Goal: Task Accomplishment & Management: Manage account settings

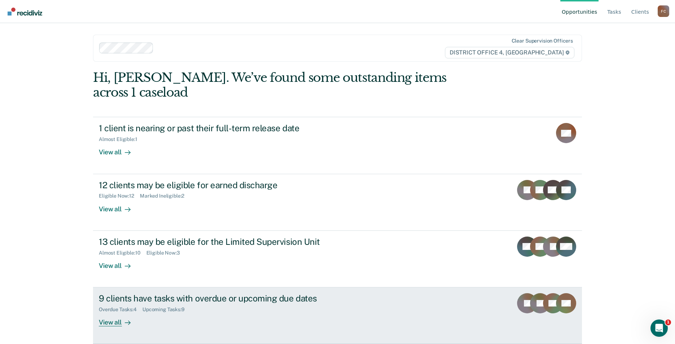
click at [246, 287] on link "9 clients have tasks with overdue or upcoming due dates Overdue Tasks : 4 Upcom…" at bounding box center [337, 315] width 489 height 57
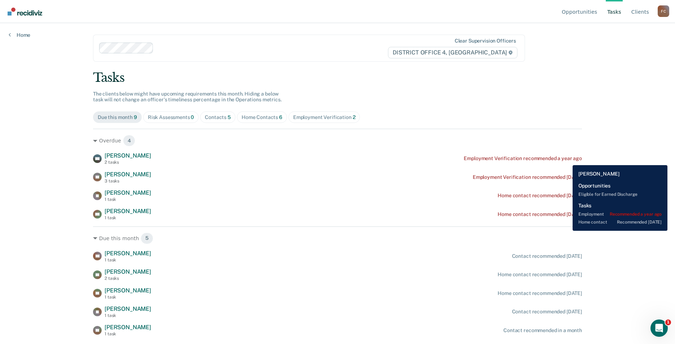
click at [568, 158] on div "Employment Verification recommended a year ago" at bounding box center [523, 158] width 118 height 6
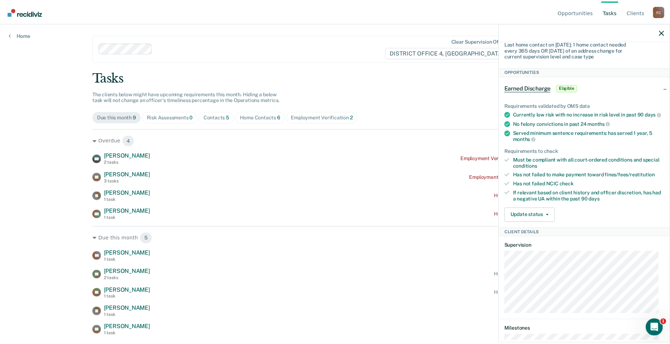
scroll to position [108, 0]
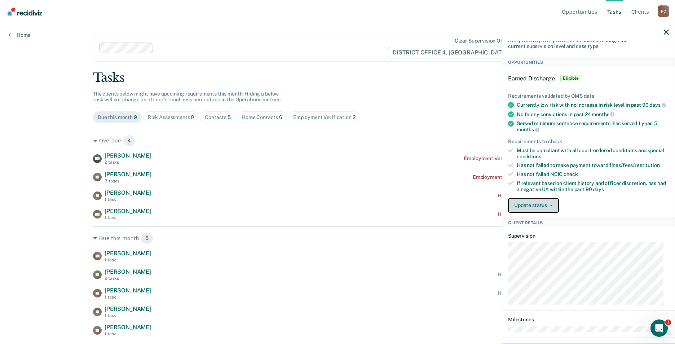
click at [547, 206] on span "button" at bounding box center [550, 205] width 6 height 1
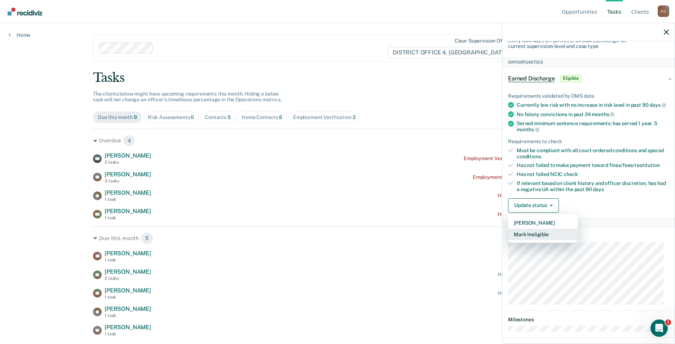
click at [543, 240] on button "Mark Ineligible" at bounding box center [543, 235] width 70 height 12
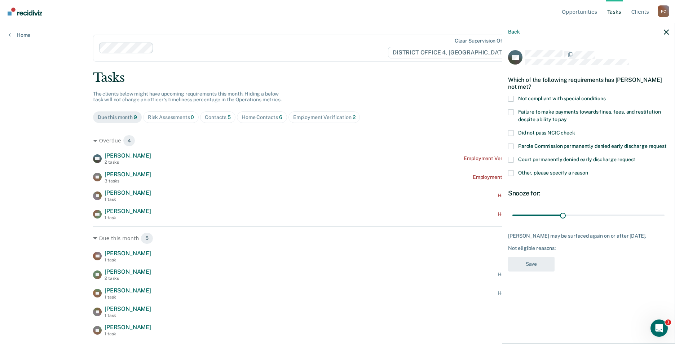
click at [511, 169] on div "Court permanently denied early discharge request" at bounding box center [588, 163] width 161 height 13
click at [511, 173] on span at bounding box center [511, 173] width 6 height 6
click at [588, 170] on input "Other, please specify a reason" at bounding box center [588, 170] width 0 height 0
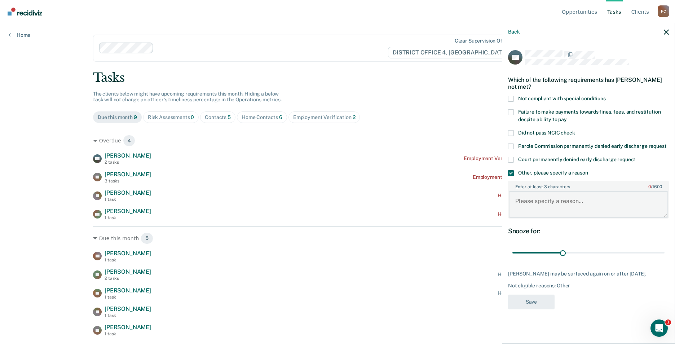
click at [531, 199] on textarea "Enter at least 3 characters 0 / 1600" at bounding box center [588, 204] width 159 height 27
click at [590, 200] on textarea "Not employed, does not hav e a stable residence" at bounding box center [588, 204] width 159 height 27
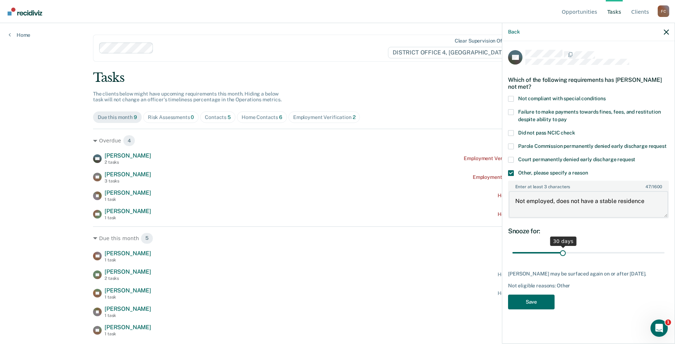
type textarea "Not employed, does not have a stable residence"
drag, startPoint x: 605, startPoint y: 251, endPoint x: 660, endPoint y: 253, distance: 54.9
type input "90"
click at [665, 250] on input "range" at bounding box center [588, 253] width 152 height 13
click at [548, 301] on button "Save" at bounding box center [531, 302] width 47 height 15
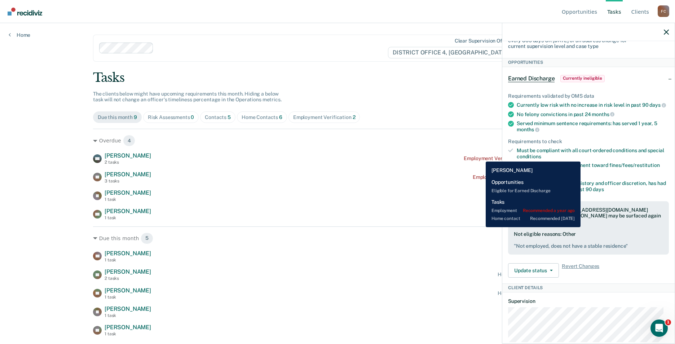
click at [480, 156] on div "Employment Verification recommended a year ago" at bounding box center [523, 158] width 118 height 6
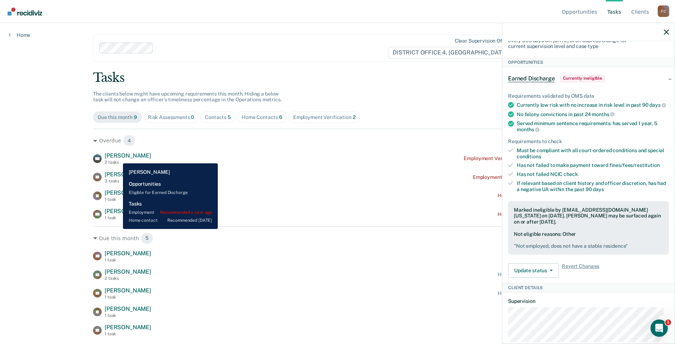
click at [118, 158] on span "[PERSON_NAME]" at bounding box center [128, 155] width 47 height 7
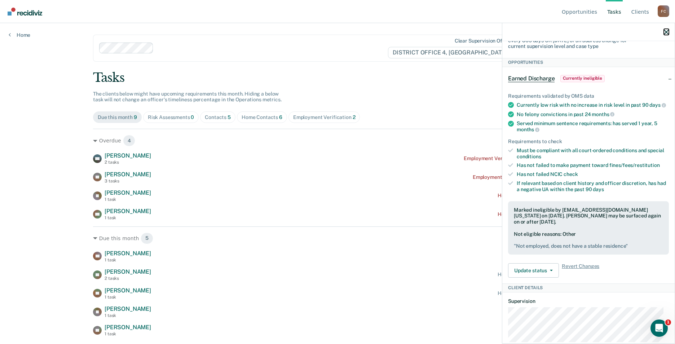
click at [668, 34] on icon "button" at bounding box center [666, 32] width 5 height 5
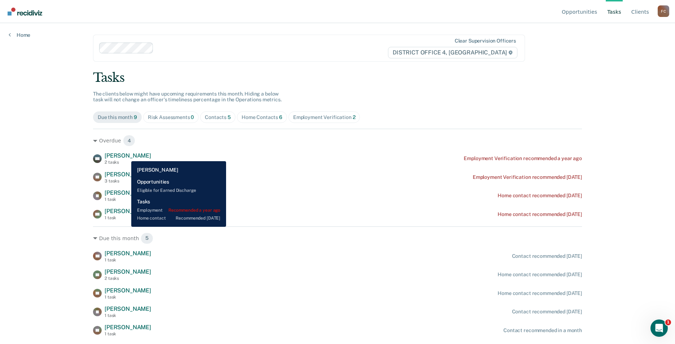
click at [126, 156] on span "[PERSON_NAME]" at bounding box center [128, 155] width 47 height 7
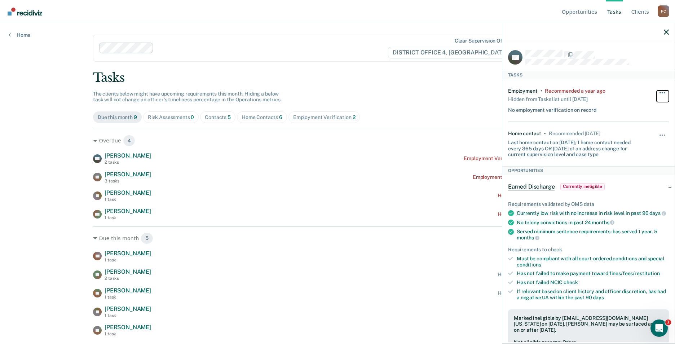
click at [662, 92] on span "button" at bounding box center [662, 92] width 1 height 1
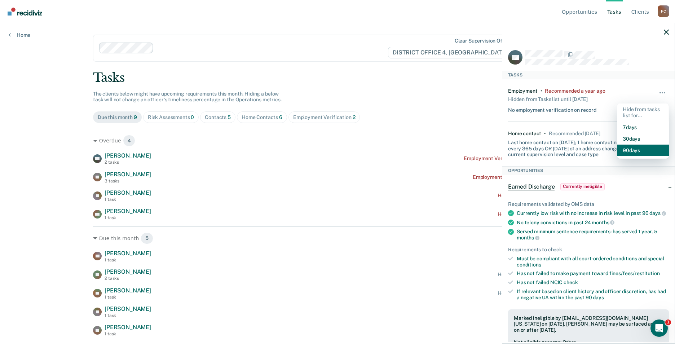
click at [635, 149] on button "90 days" at bounding box center [643, 151] width 52 height 12
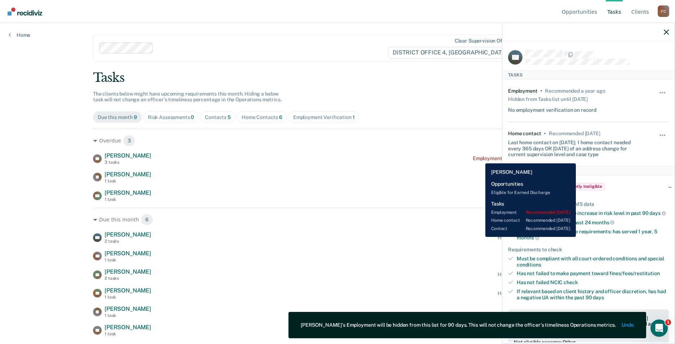
click at [480, 158] on div "Employment Verification recommended [DATE]" at bounding box center [527, 158] width 109 height 6
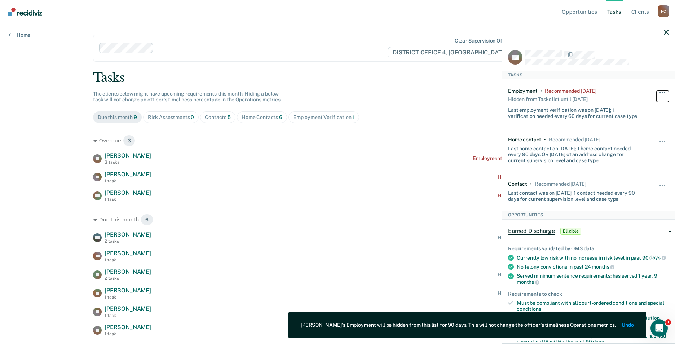
click at [658, 92] on button "button" at bounding box center [663, 97] width 12 height 12
click at [631, 147] on button "90 days" at bounding box center [643, 151] width 52 height 12
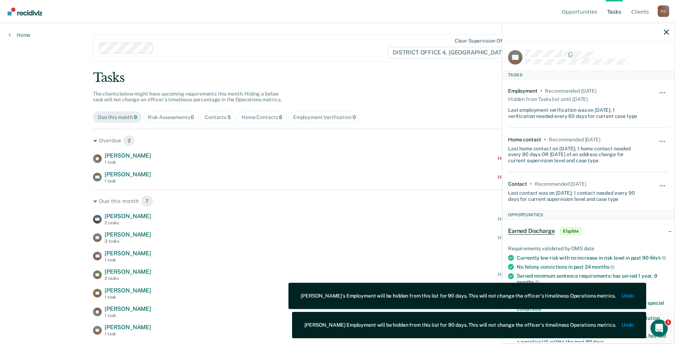
click at [408, 62] on main "Clear supervision officers DISTRICT OFFICE 4, BOISE Tasks The clients below mig…" at bounding box center [337, 175] width 506 height 304
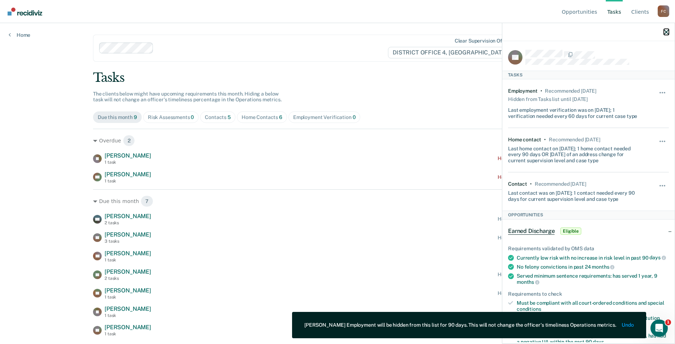
click at [668, 34] on icon "button" at bounding box center [666, 32] width 5 height 5
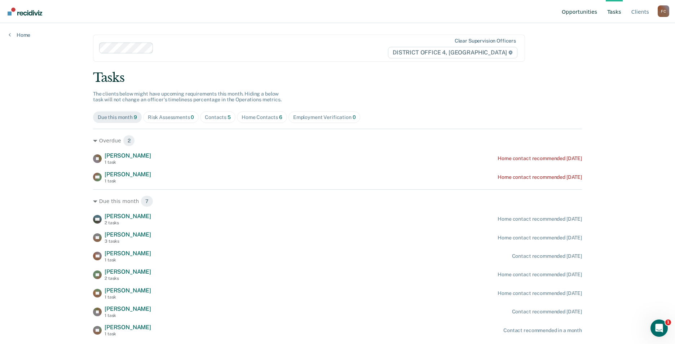
click at [583, 13] on link "Opportunities" at bounding box center [579, 11] width 38 height 23
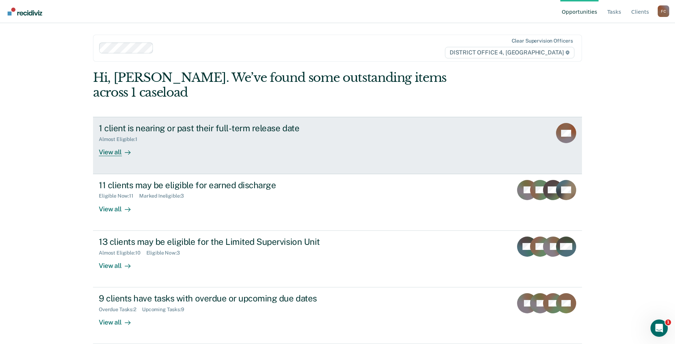
click at [188, 123] on div "1 client is nearing or past their full-term release date" at bounding box center [225, 128] width 253 height 10
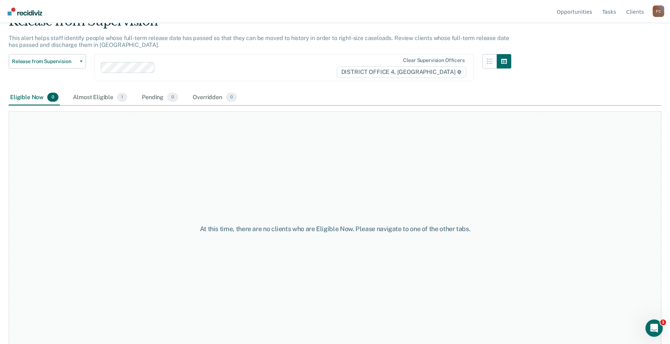
scroll to position [37, 0]
click at [114, 100] on div "Almost Eligible 1" at bounding box center [99, 96] width 57 height 16
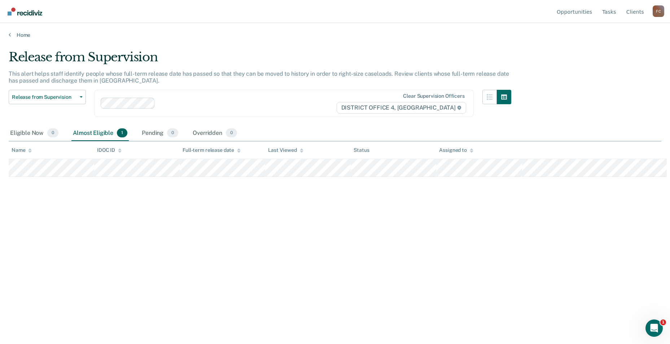
scroll to position [0, 0]
click at [13, 33] on link "Home" at bounding box center [338, 35] width 658 height 6
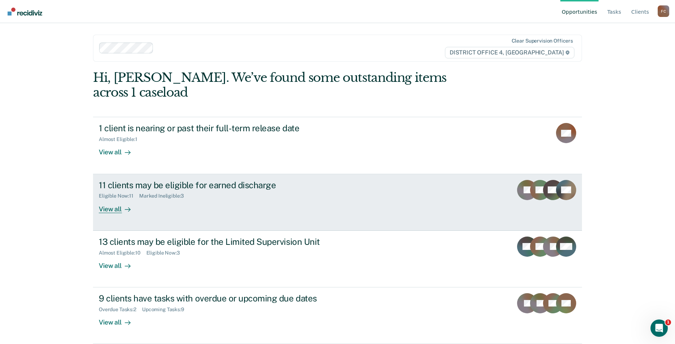
click at [158, 180] on div "11 clients may be eligible for earned discharge" at bounding box center [225, 185] width 253 height 10
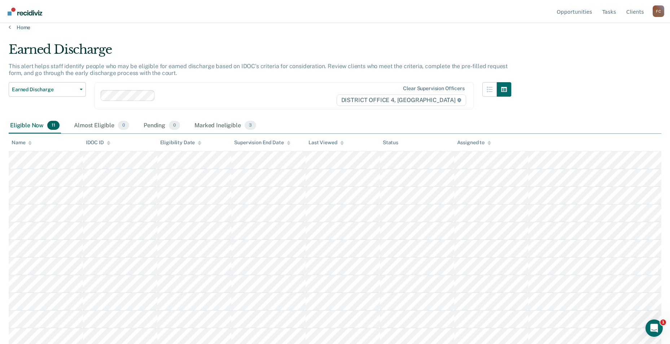
scroll to position [9, 0]
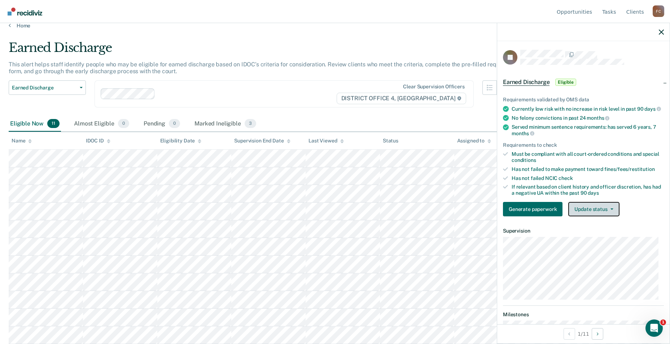
click at [610, 210] on icon "button" at bounding box center [611, 208] width 3 height 1
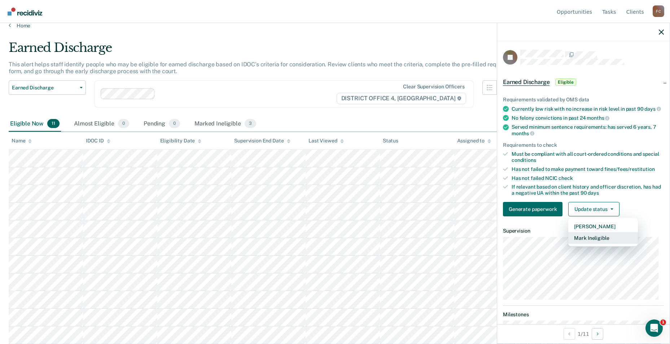
click at [597, 243] on button "Mark Ineligible" at bounding box center [603, 238] width 70 height 12
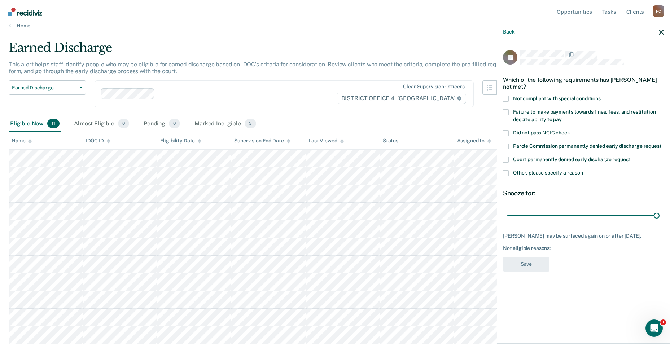
drag, startPoint x: 556, startPoint y: 214, endPoint x: 570, endPoint y: 242, distance: 30.8
type input "90"
click at [659, 209] on input "range" at bounding box center [583, 215] width 152 height 13
click at [507, 97] on span at bounding box center [506, 99] width 6 height 6
click at [600, 96] on input "Not compliant with special conditions" at bounding box center [600, 96] width 0 height 0
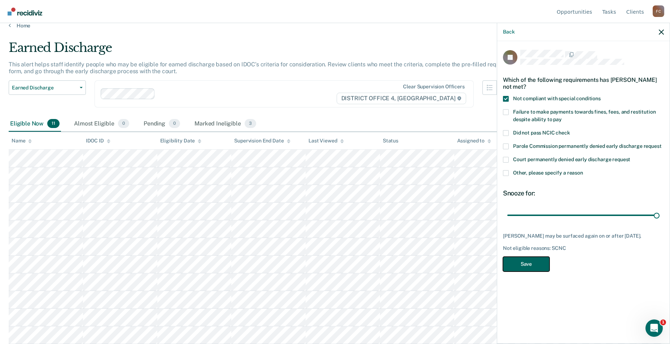
click at [522, 263] on button "Save" at bounding box center [526, 264] width 47 height 15
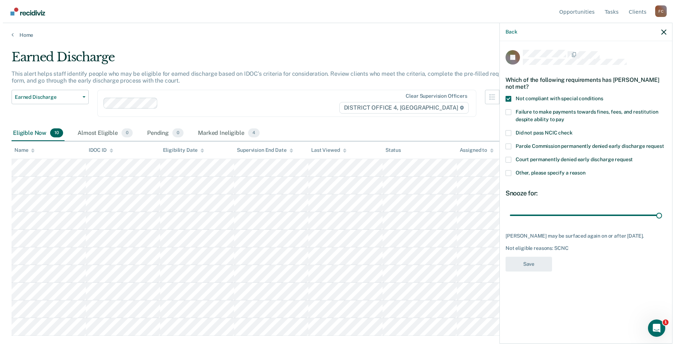
scroll to position [0, 0]
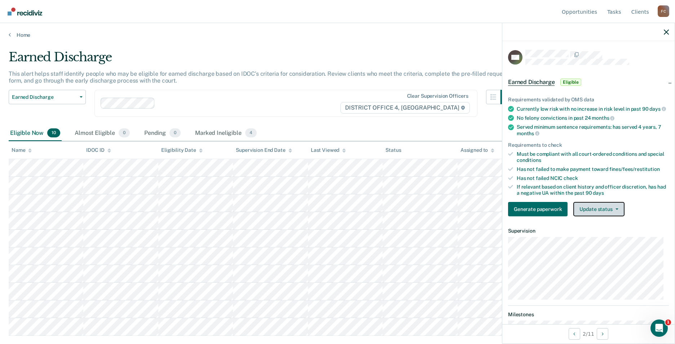
click at [619, 216] on button "Update status" at bounding box center [598, 209] width 51 height 14
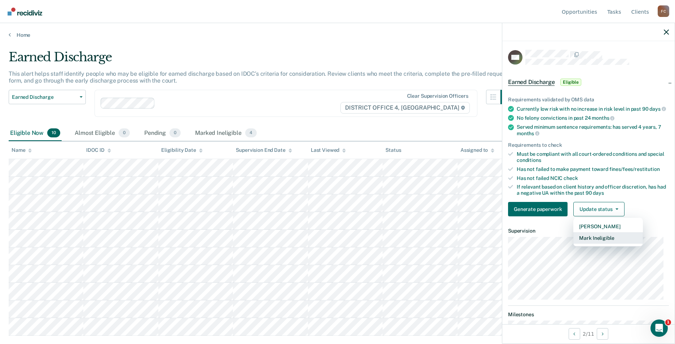
click at [606, 242] on button "Mark Ineligible" at bounding box center [608, 238] width 70 height 12
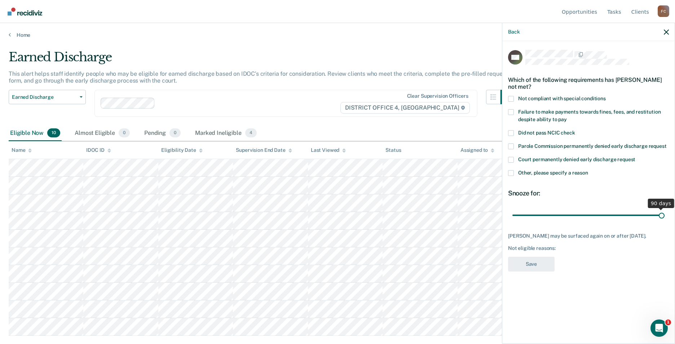
drag, startPoint x: 562, startPoint y: 216, endPoint x: 633, endPoint y: 216, distance: 70.3
type input "90"
click at [665, 212] on input "range" at bounding box center [588, 215] width 152 height 13
click at [511, 171] on span at bounding box center [511, 173] width 6 height 6
click at [588, 170] on input "Other, please specify a reason" at bounding box center [588, 170] width 0 height 0
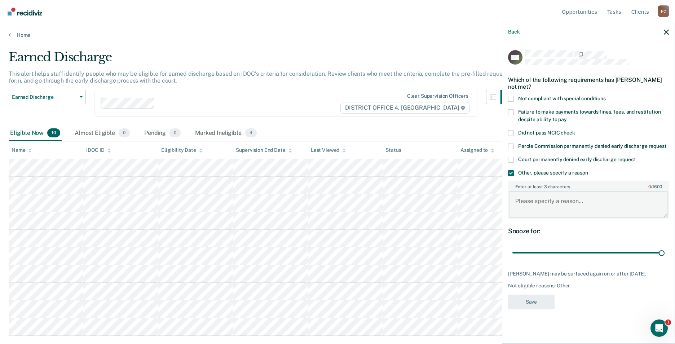
click at [530, 198] on textarea "Enter at least 3 characters 0 / 1600" at bounding box center [588, 204] width 159 height 27
type textarea "Needs to establish permanent housing."
drag, startPoint x: 543, startPoint y: 299, endPoint x: 544, endPoint y: 303, distance: 4.0
click at [544, 302] on button "Save" at bounding box center [531, 302] width 47 height 15
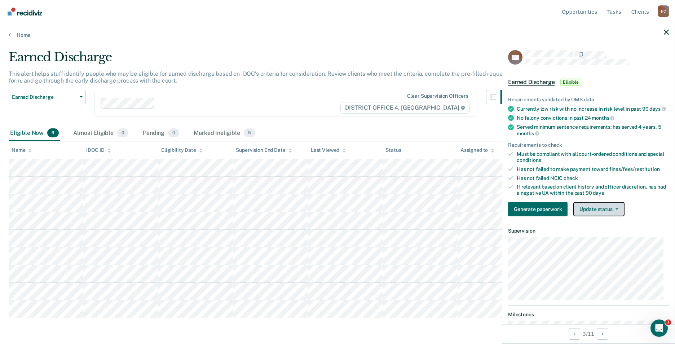
click at [614, 215] on button "Update status" at bounding box center [598, 209] width 51 height 14
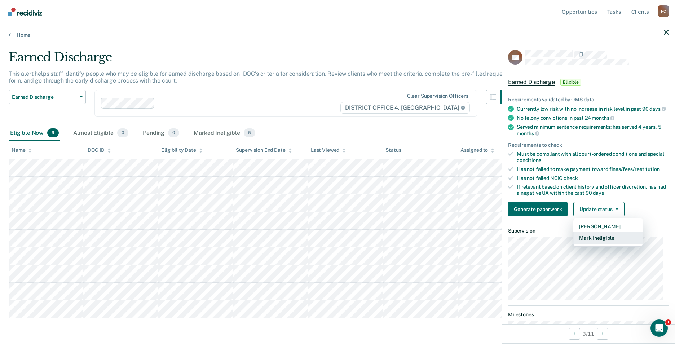
click at [599, 239] on button "Mark Ineligible" at bounding box center [608, 238] width 70 height 12
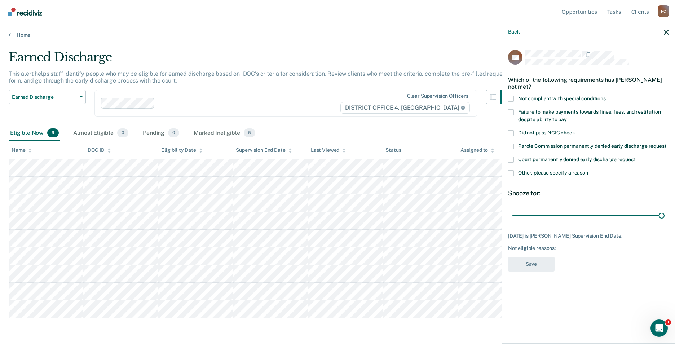
click at [513, 171] on span at bounding box center [511, 173] width 6 height 6
click at [588, 170] on input "Other, please specify a reason" at bounding box center [588, 170] width 0 height 0
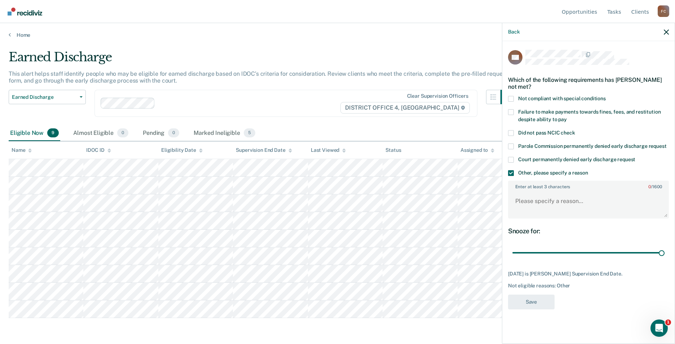
click at [549, 232] on div "Snooze for:" at bounding box center [588, 231] width 161 height 8
click at [545, 199] on textarea "Enter at least 3 characters 0 / 1600" at bounding box center [588, 204] width 159 height 27
click at [625, 203] on textarea "Probation expires on [DATE]" at bounding box center [588, 204] width 159 height 27
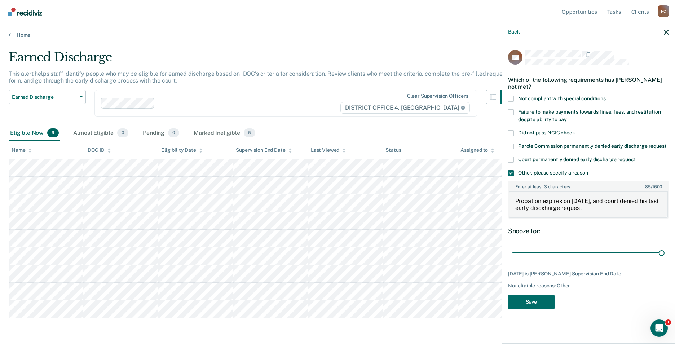
click at [638, 198] on textarea "Probation expires on [DATE], and court denied his last early discxharge request" at bounding box center [588, 204] width 159 height 27
click at [612, 209] on textarea "Probation expires on [DATE], and court denied his last early discharge request" at bounding box center [588, 204] width 159 height 27
click at [536, 206] on textarea "Probation expires on [DATE], and court denied his last early discharge request." at bounding box center [588, 204] width 159 height 27
type textarea "Probation expires on [DATE], and court denied his early discharge request."
click at [540, 302] on button "Save" at bounding box center [531, 302] width 47 height 15
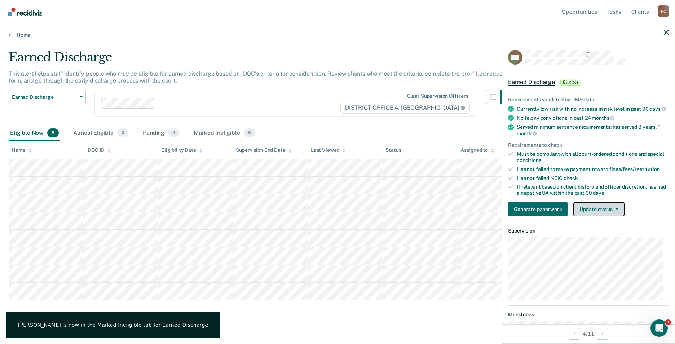
click at [616, 210] on icon "button" at bounding box center [617, 208] width 3 height 1
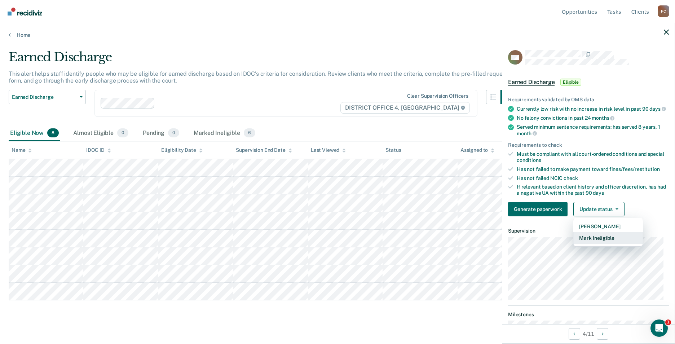
click at [604, 242] on button "Mark Ineligible" at bounding box center [608, 238] width 70 height 12
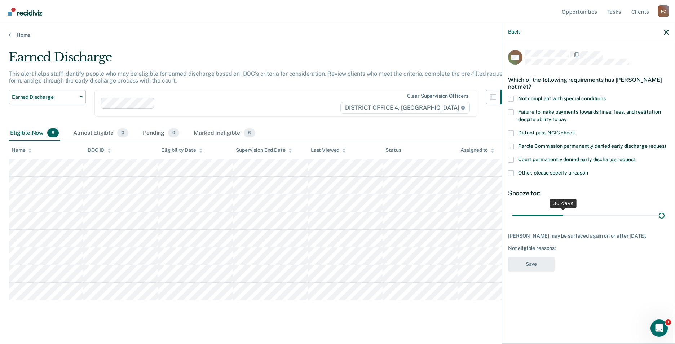
drag, startPoint x: 663, startPoint y: 214, endPoint x: 652, endPoint y: 216, distance: 11.7
click at [663, 214] on input "range" at bounding box center [588, 215] width 152 height 13
click at [512, 134] on span at bounding box center [511, 133] width 6 height 6
click at [575, 130] on input "Did not pass NCIC check" at bounding box center [575, 130] width 0 height 0
click at [513, 111] on span at bounding box center [511, 112] width 6 height 6
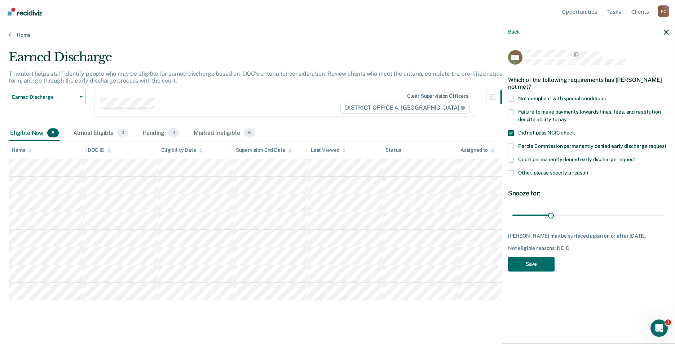
click at [567, 117] on input "Failure to make payments towards fines, fees, and restitution despite ability t…" at bounding box center [567, 117] width 0 height 0
drag, startPoint x: 553, startPoint y: 213, endPoint x: 658, endPoint y: 219, distance: 105.4
type input "365"
click at [665, 210] on input "range" at bounding box center [588, 215] width 152 height 13
click at [537, 266] on button "Save" at bounding box center [531, 264] width 47 height 15
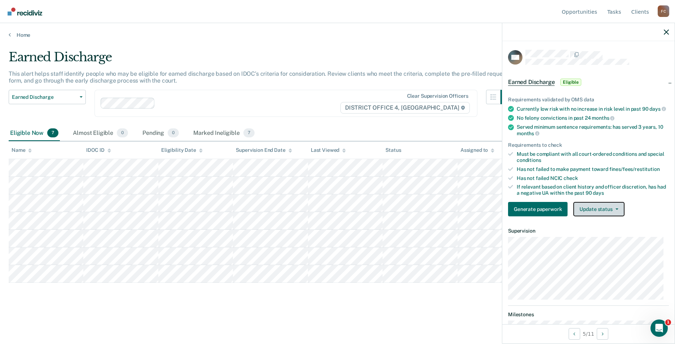
click at [614, 210] on span "button" at bounding box center [616, 208] width 6 height 1
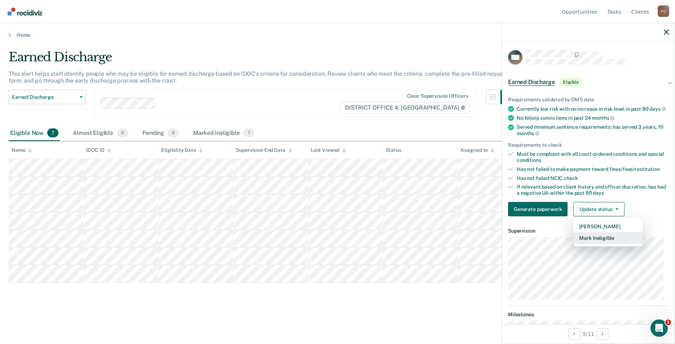
click at [593, 242] on button "Mark Ineligible" at bounding box center [608, 238] width 70 height 12
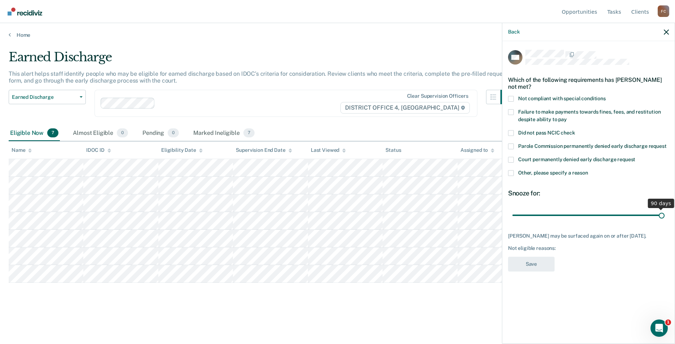
drag, startPoint x: 561, startPoint y: 215, endPoint x: 691, endPoint y: 206, distance: 129.4
type input "90"
click at [665, 209] on input "range" at bounding box center [588, 215] width 152 height 13
click at [516, 99] on label "Not compliant with special conditions" at bounding box center [588, 100] width 161 height 8
click at [606, 96] on input "Not compliant with special conditions" at bounding box center [606, 96] width 0 height 0
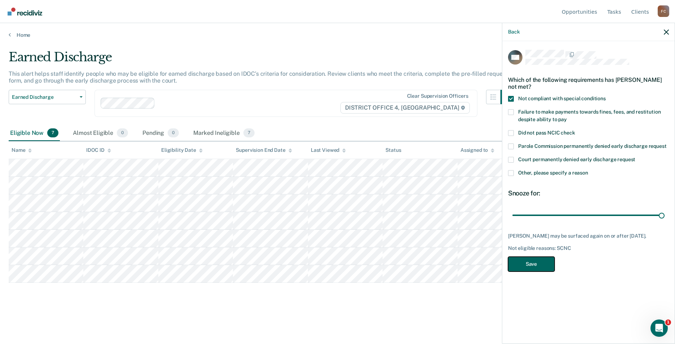
click at [531, 259] on button "Save" at bounding box center [531, 264] width 47 height 15
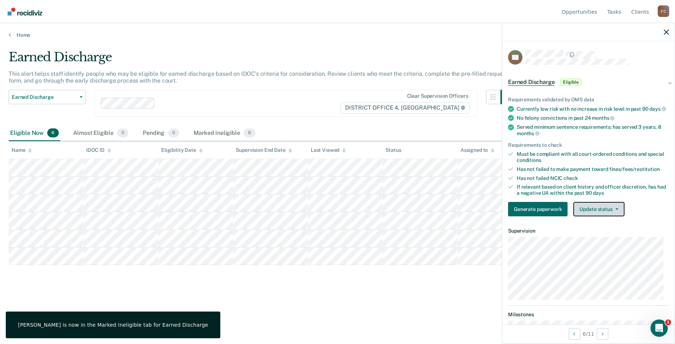
drag, startPoint x: 600, startPoint y: 215, endPoint x: 614, endPoint y: 216, distance: 13.7
click at [601, 215] on button "Update status" at bounding box center [598, 209] width 51 height 14
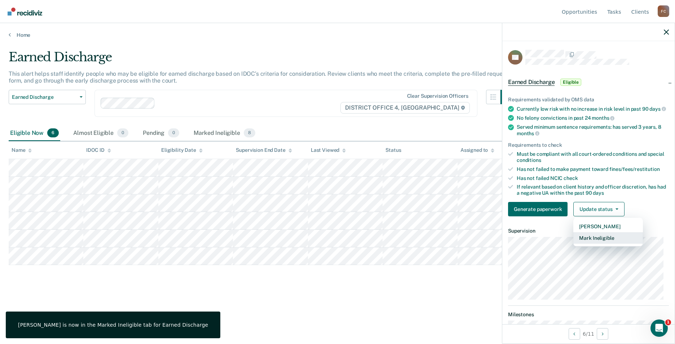
click at [617, 244] on button "Mark Ineligible" at bounding box center [608, 238] width 70 height 12
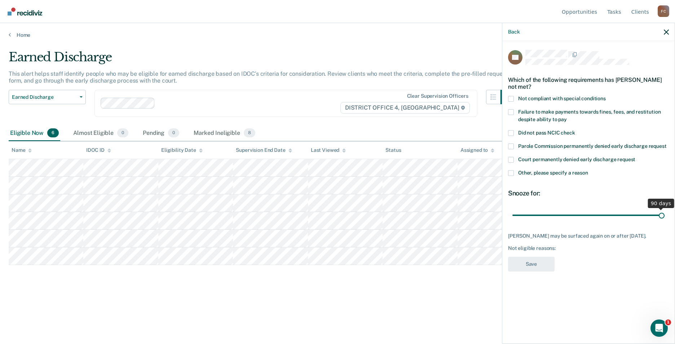
drag, startPoint x: 562, startPoint y: 215, endPoint x: 684, endPoint y: 206, distance: 122.2
type input "90"
click at [665, 209] on input "range" at bounding box center [588, 215] width 152 height 13
click at [515, 99] on label "Not compliant with special conditions" at bounding box center [588, 100] width 161 height 8
click at [606, 96] on input "Not compliant with special conditions" at bounding box center [606, 96] width 0 height 0
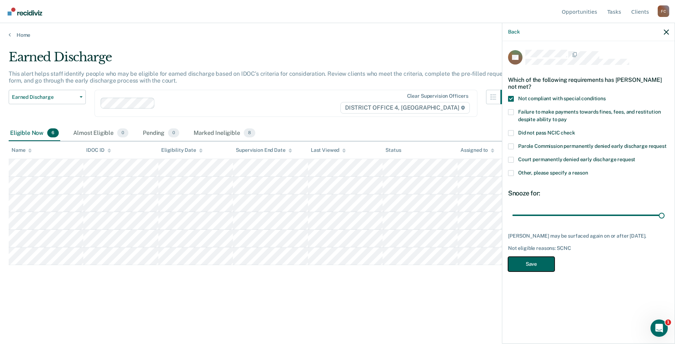
click at [535, 264] on button "Save" at bounding box center [531, 264] width 47 height 15
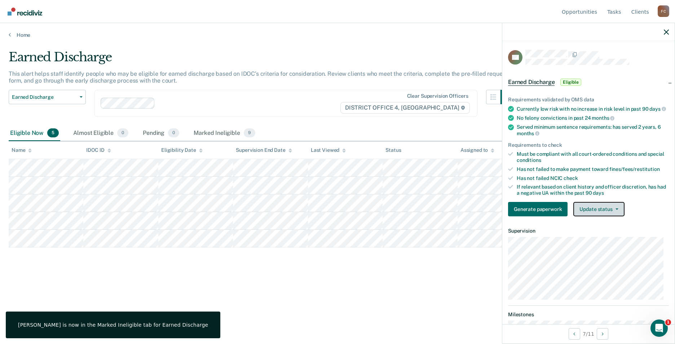
drag, startPoint x: 610, startPoint y: 213, endPoint x: 616, endPoint y: 230, distance: 17.6
click at [612, 215] on button "Update status" at bounding box center [598, 209] width 51 height 14
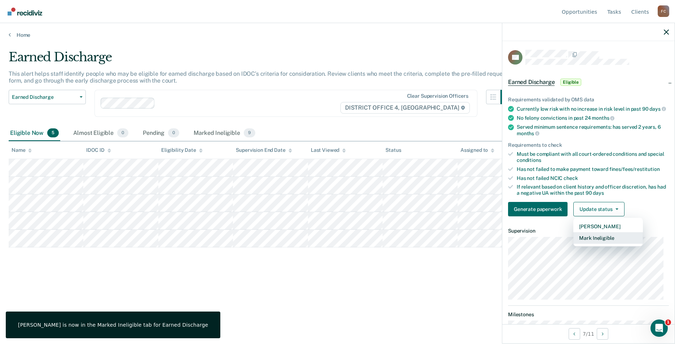
click at [605, 244] on button "Mark Ineligible" at bounding box center [608, 238] width 70 height 12
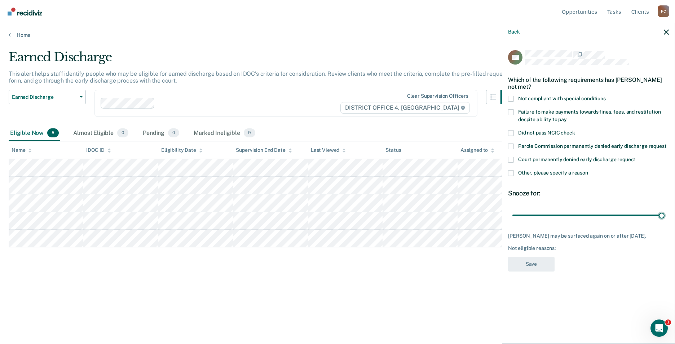
drag, startPoint x: 563, startPoint y: 214, endPoint x: 619, endPoint y: 188, distance: 62.3
type input "90"
click at [665, 209] on input "range" at bounding box center [588, 215] width 152 height 13
click at [513, 112] on span at bounding box center [511, 112] width 6 height 6
click at [567, 117] on input "Failure to make payments towards fines, fees, and restitution despite ability t…" at bounding box center [567, 117] width 0 height 0
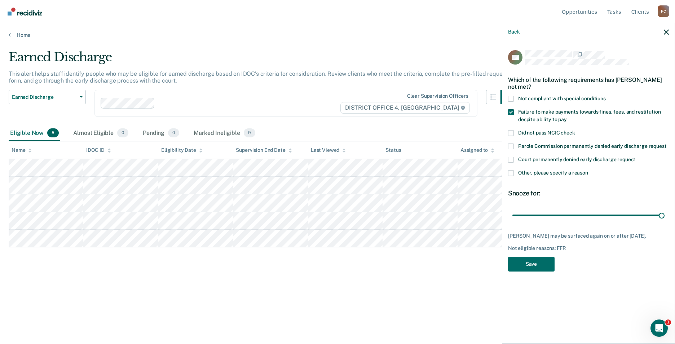
click at [509, 97] on span at bounding box center [511, 99] width 6 height 6
click at [606, 96] on input "Not compliant with special conditions" at bounding box center [606, 96] width 0 height 0
click at [511, 97] on span at bounding box center [511, 99] width 6 height 6
click at [606, 96] on input "Not compliant with special conditions" at bounding box center [606, 96] width 0 height 0
click at [535, 266] on button "Save" at bounding box center [531, 264] width 47 height 15
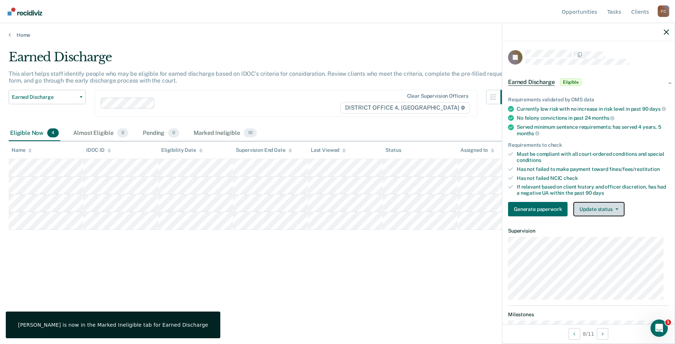
click at [616, 210] on icon "button" at bounding box center [617, 208] width 3 height 1
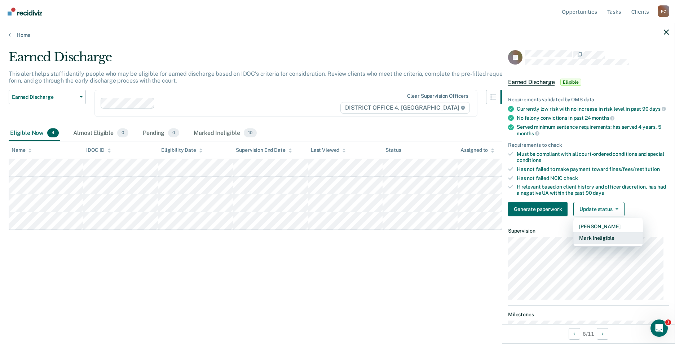
click at [616, 243] on button "Mark Ineligible" at bounding box center [608, 238] width 70 height 12
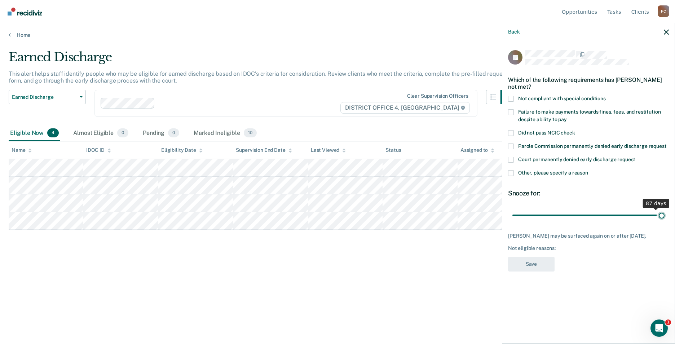
drag, startPoint x: 562, startPoint y: 213, endPoint x: 691, endPoint y: 211, distance: 128.0
type input "90"
click at [665, 211] on input "range" at bounding box center [588, 215] width 152 height 13
click at [512, 171] on span at bounding box center [511, 173] width 6 height 6
click at [588, 170] on input "Other, please specify a reason" at bounding box center [588, 170] width 0 height 0
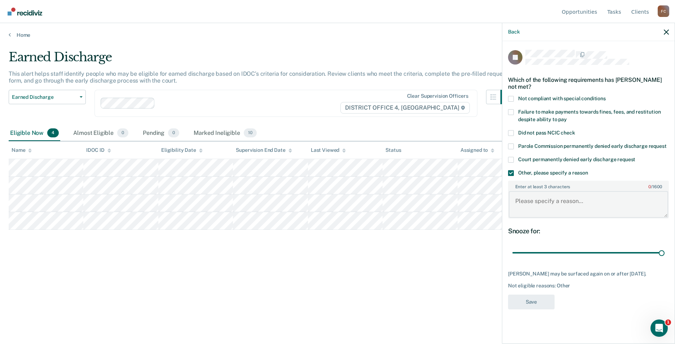
click at [530, 198] on textarea "Enter at least 3 characters 0 / 1600" at bounding box center [588, 204] width 159 height 27
type textarea "Must complete his community service hours"
click at [531, 303] on button "Save" at bounding box center [531, 302] width 47 height 15
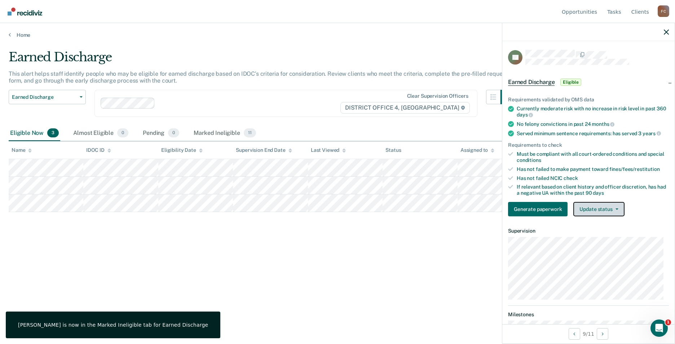
click at [616, 211] on button "Update status" at bounding box center [598, 209] width 51 height 14
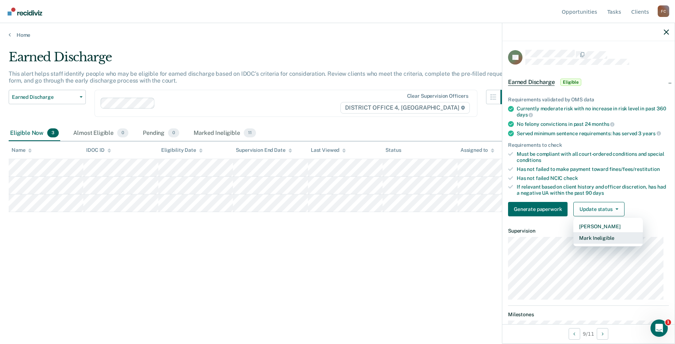
click at [605, 237] on button "Mark Ineligible" at bounding box center [608, 238] width 70 height 12
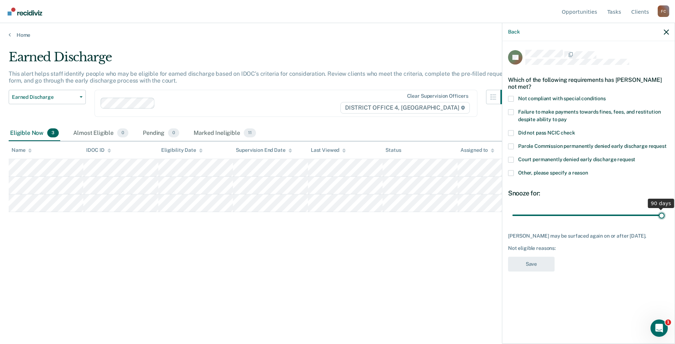
drag, startPoint x: 562, startPoint y: 215, endPoint x: 678, endPoint y: 213, distance: 116.1
type input "90"
click at [665, 213] on input "range" at bounding box center [588, 215] width 152 height 13
click at [511, 98] on span at bounding box center [511, 99] width 6 height 6
click at [606, 96] on input "Not compliant with special conditions" at bounding box center [606, 96] width 0 height 0
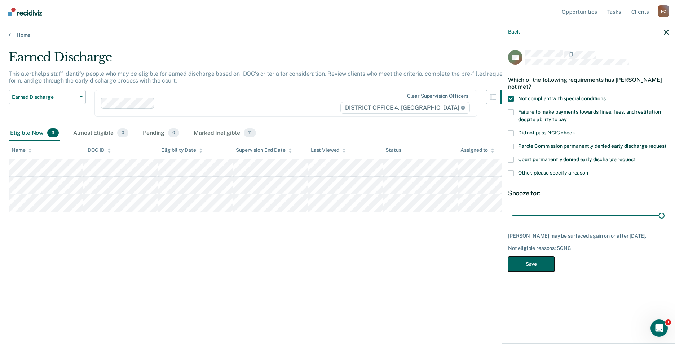
click at [532, 264] on button "Save" at bounding box center [531, 264] width 47 height 15
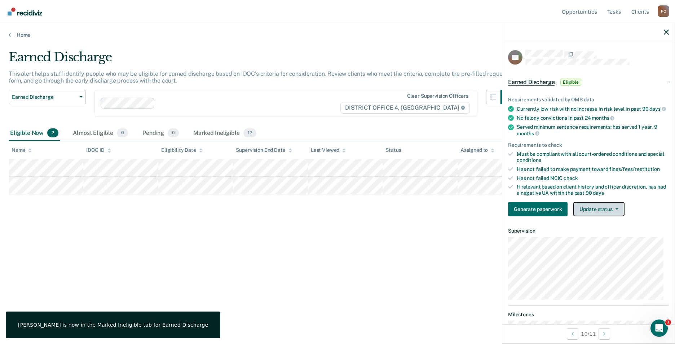
click at [616, 210] on icon "button" at bounding box center [617, 208] width 3 height 1
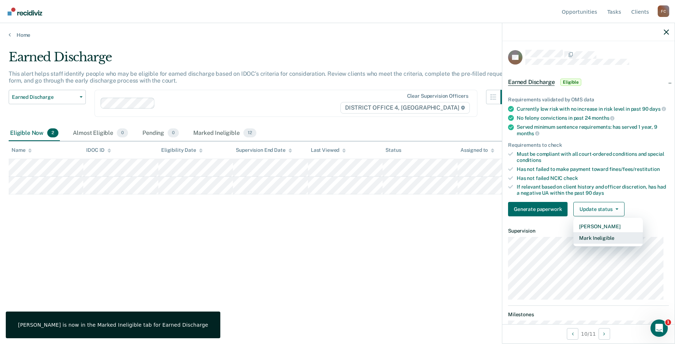
click at [599, 244] on button "Mark Ineligible" at bounding box center [608, 238] width 70 height 12
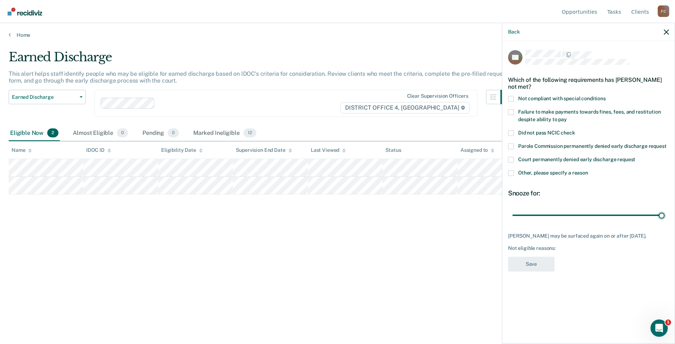
drag, startPoint x: 562, startPoint y: 216, endPoint x: 600, endPoint y: 158, distance: 69.1
click at [665, 209] on input "range" at bounding box center [588, 215] width 152 height 13
click at [512, 132] on span at bounding box center [511, 133] width 6 height 6
click at [575, 130] on input "Did not pass NCIC check" at bounding box center [575, 130] width 0 height 0
drag, startPoint x: 548, startPoint y: 262, endPoint x: 581, endPoint y: 222, distance: 51.9
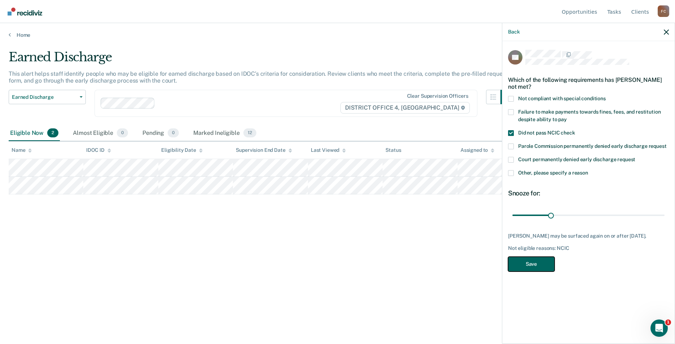
click at [604, 260] on div "BB Which of the following requirements has [PERSON_NAME] not met? Not compliant…" at bounding box center [588, 163] width 161 height 226
drag, startPoint x: 552, startPoint y: 215, endPoint x: 667, endPoint y: 217, distance: 115.1
type input "365"
click at [665, 217] on input "range" at bounding box center [588, 215] width 152 height 13
click at [534, 258] on button "Save" at bounding box center [531, 264] width 47 height 15
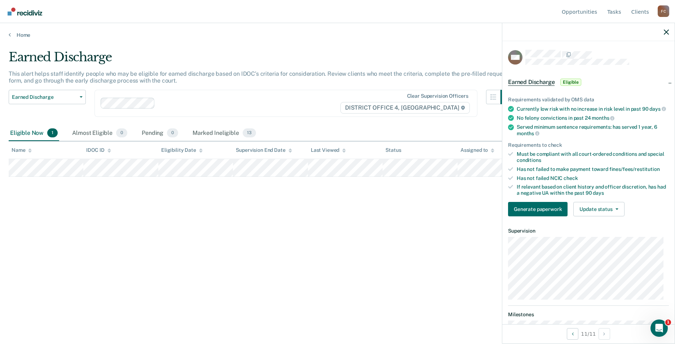
click at [57, 273] on div "Earned Discharge This alert helps staff identify people who may be eligible for…" at bounding box center [338, 170] width 658 height 240
click at [81, 97] on icon "button" at bounding box center [81, 96] width 3 height 1
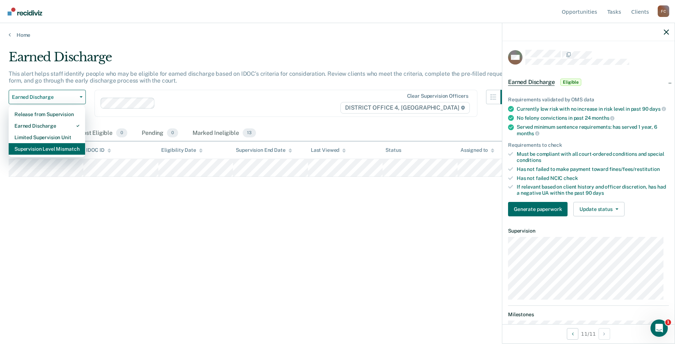
click at [63, 150] on div "Supervision Level Mismatch" at bounding box center [46, 149] width 65 height 12
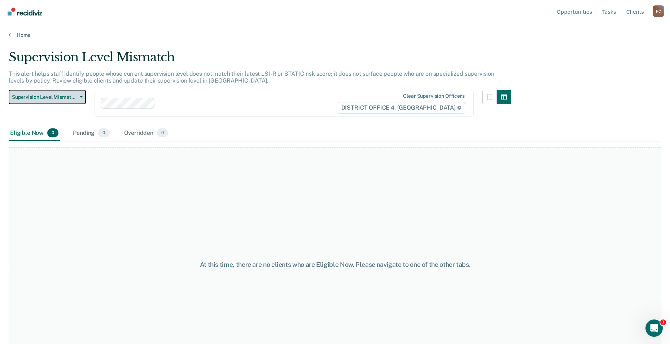
click at [80, 97] on icon "button" at bounding box center [81, 96] width 3 height 1
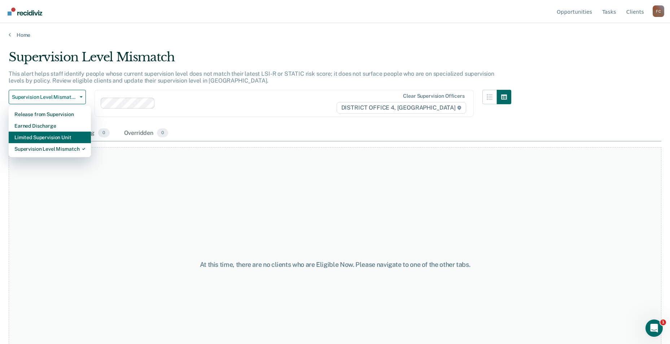
click at [44, 136] on div "Limited Supervision Unit" at bounding box center [49, 138] width 71 height 12
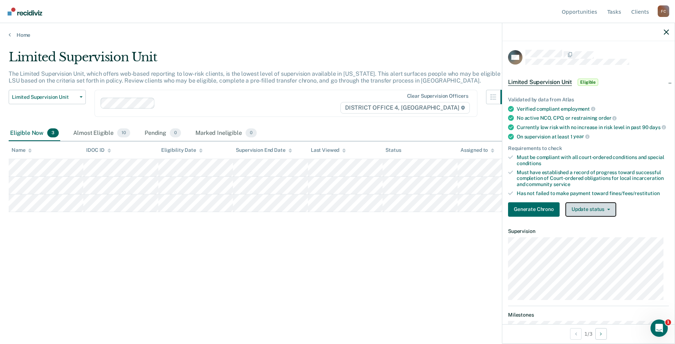
click at [601, 216] on button "Update status" at bounding box center [590, 209] width 51 height 14
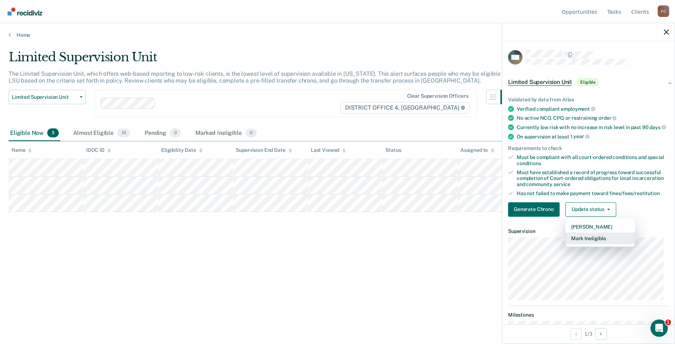
click at [590, 244] on button "Mark Ineligible" at bounding box center [600, 239] width 70 height 12
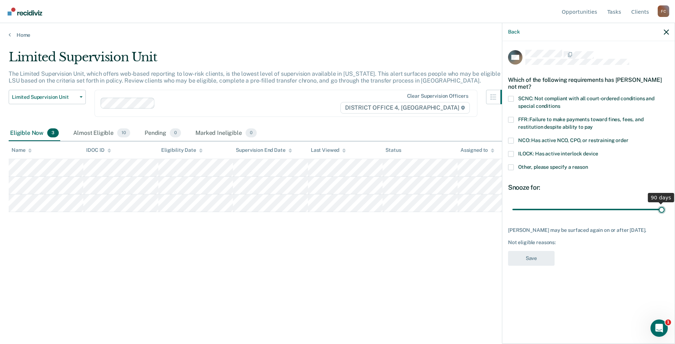
drag, startPoint x: 565, startPoint y: 209, endPoint x: 609, endPoint y: 171, distance: 59.0
type input "90"
click at [665, 209] on input "range" at bounding box center [588, 209] width 152 height 13
click at [509, 121] on span at bounding box center [511, 120] width 6 height 6
click at [593, 124] on input "FFR: Failure to make payments toward fines, fees, and restitution despite abili…" at bounding box center [593, 124] width 0 height 0
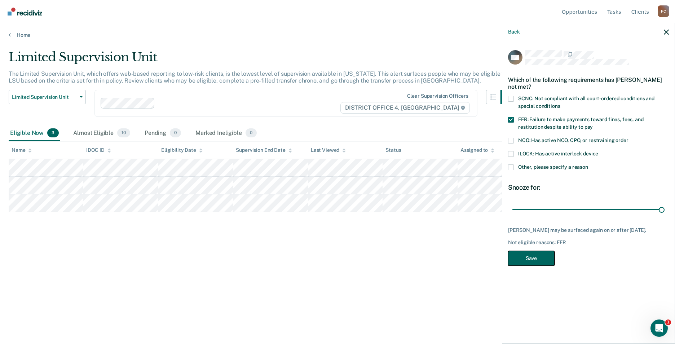
click at [531, 258] on button "Save" at bounding box center [531, 258] width 47 height 15
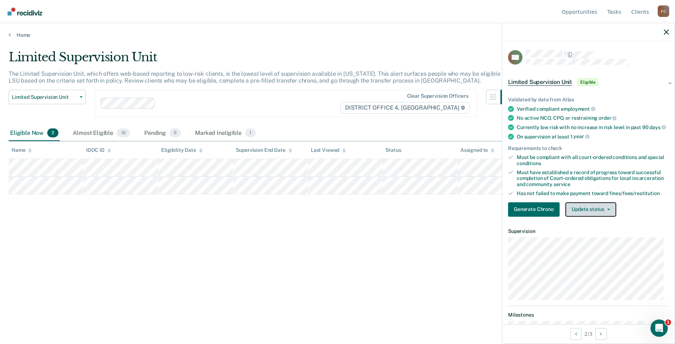
click at [604, 217] on button "Update status" at bounding box center [590, 209] width 51 height 14
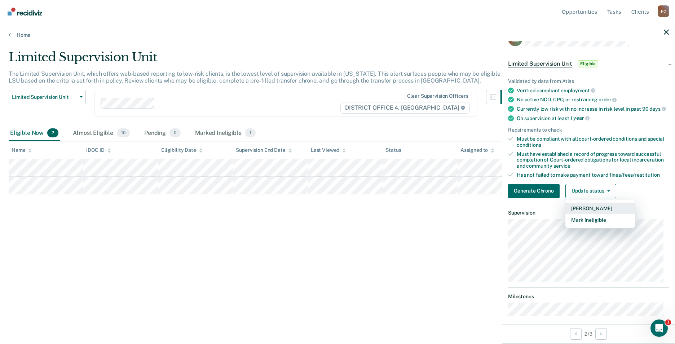
scroll to position [36, 0]
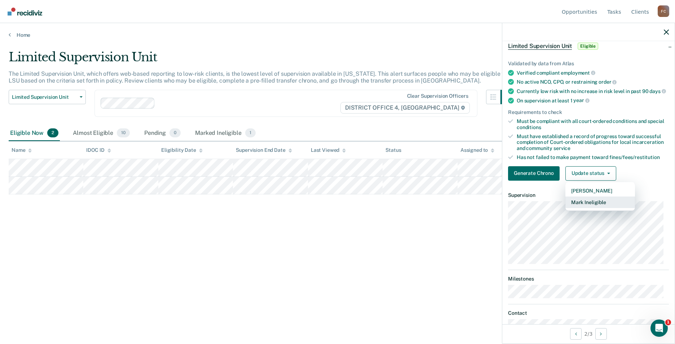
click at [595, 208] on button "Mark Ineligible" at bounding box center [600, 203] width 70 height 12
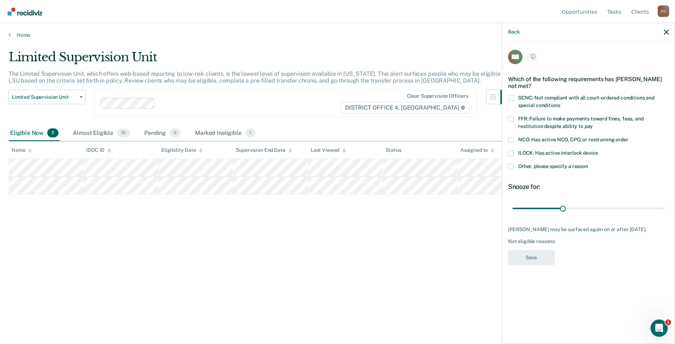
scroll to position [0, 0]
click at [509, 117] on span at bounding box center [511, 120] width 6 height 6
click at [593, 124] on input "FFR: Failure to make payments toward fines, fees, and restitution despite abili…" at bounding box center [593, 124] width 0 height 0
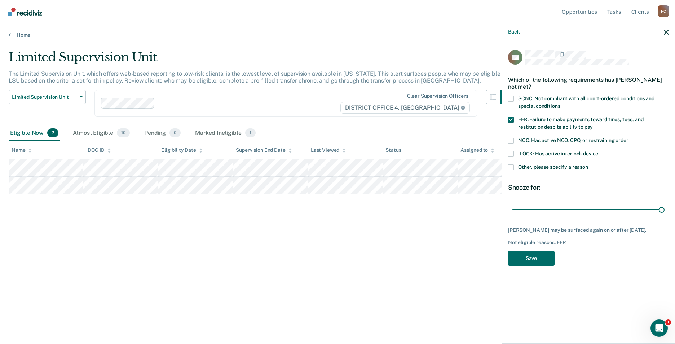
drag, startPoint x: 564, startPoint y: 202, endPoint x: 645, endPoint y: 221, distance: 84.1
type input "90"
click at [665, 203] on input "range" at bounding box center [588, 209] width 152 height 13
click at [536, 252] on button "Save" at bounding box center [531, 258] width 47 height 15
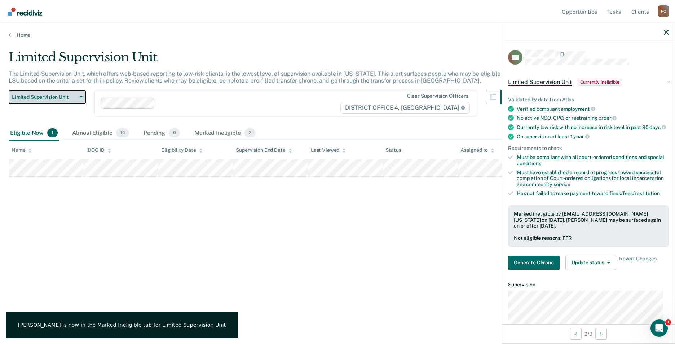
click at [79, 99] on button "Limited Supervision Unit" at bounding box center [47, 97] width 77 height 14
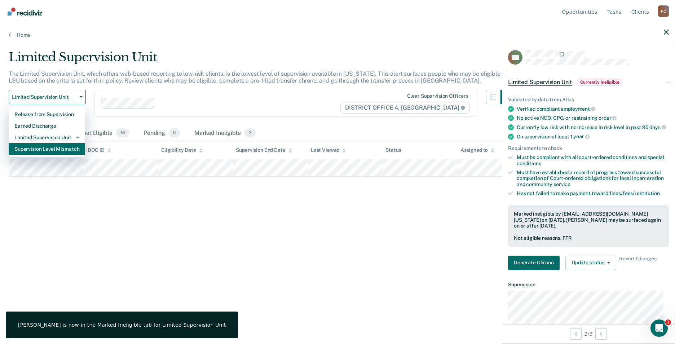
click at [53, 149] on div "Supervision Level Mismatch" at bounding box center [46, 149] width 65 height 12
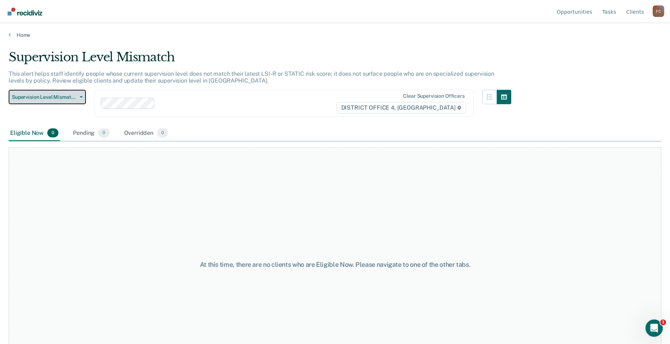
drag, startPoint x: 79, startPoint y: 96, endPoint x: 78, endPoint y: 103, distance: 7.6
click at [79, 99] on button "Supervision Level Mismatch" at bounding box center [47, 97] width 77 height 14
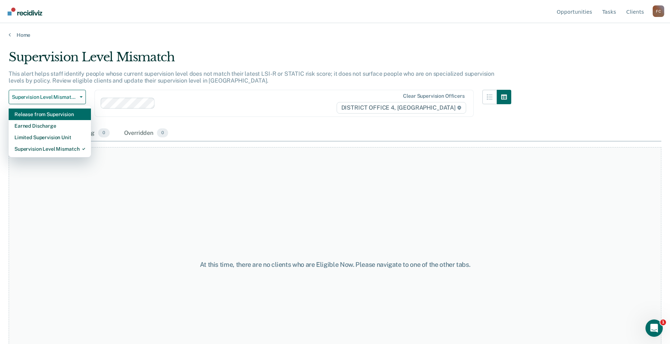
click at [58, 115] on div "Release from Supervision" at bounding box center [49, 115] width 71 height 12
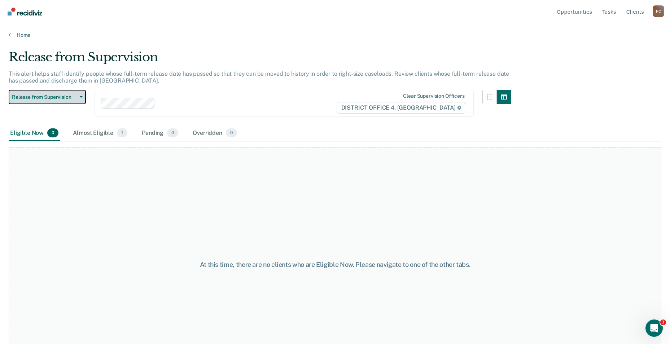
click at [77, 93] on button "Release from Supervision" at bounding box center [47, 97] width 77 height 14
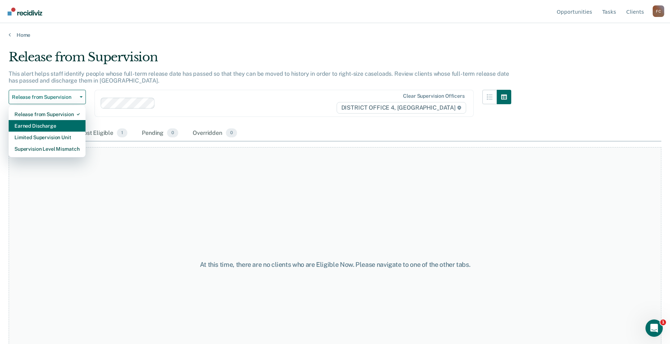
click at [47, 125] on div "Earned Discharge" at bounding box center [46, 126] width 65 height 12
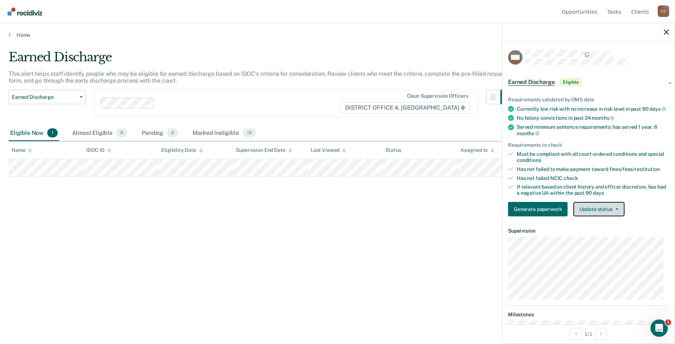
click at [616, 210] on icon "button" at bounding box center [617, 208] width 3 height 1
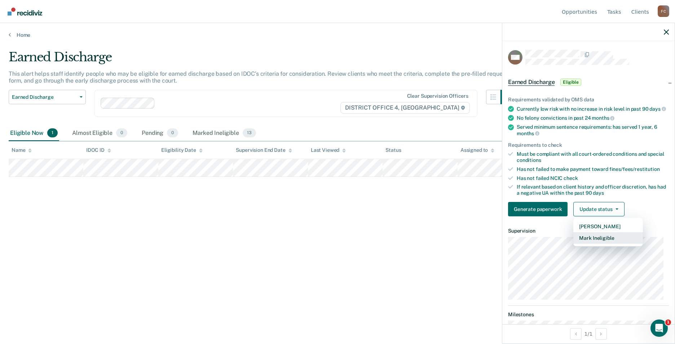
click at [612, 244] on button "Mark Ineligible" at bounding box center [608, 238] width 70 height 12
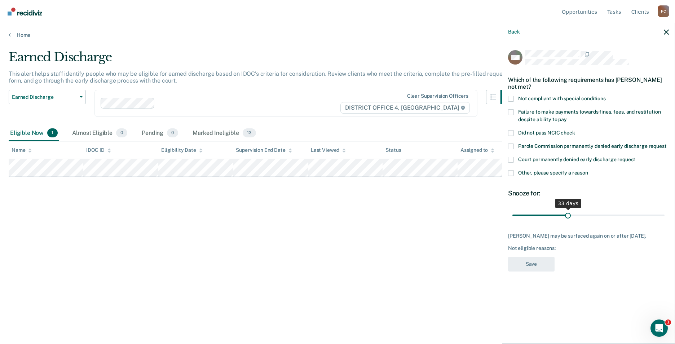
drag, startPoint x: 562, startPoint y: 213, endPoint x: 568, endPoint y: 213, distance: 6.2
click at [568, 213] on input "range" at bounding box center [588, 215] width 152 height 13
drag, startPoint x: 568, startPoint y: 213, endPoint x: 613, endPoint y: 211, distance: 44.4
type input "60"
click at [613, 211] on input "range" at bounding box center [588, 215] width 152 height 13
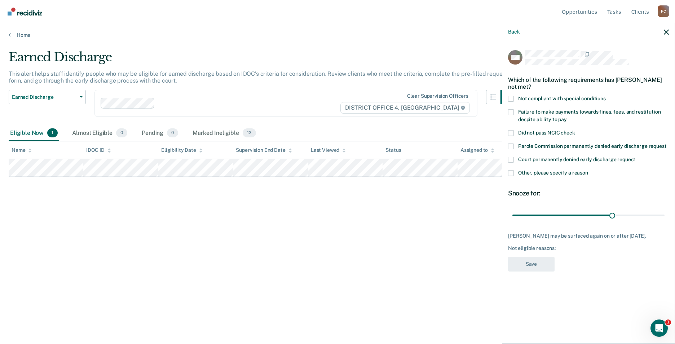
click at [513, 111] on label "Failure to make payments towards fines, fees, and restitution despite ability t…" at bounding box center [588, 116] width 161 height 15
click at [567, 117] on input "Failure to make payments towards fines, fees, and restitution despite ability t…" at bounding box center [567, 117] width 0 height 0
click at [533, 265] on button "Save" at bounding box center [531, 264] width 47 height 15
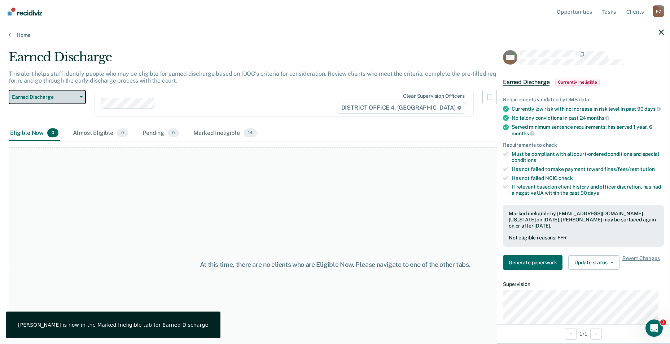
click at [74, 98] on span "Earned Discharge" at bounding box center [44, 97] width 65 height 6
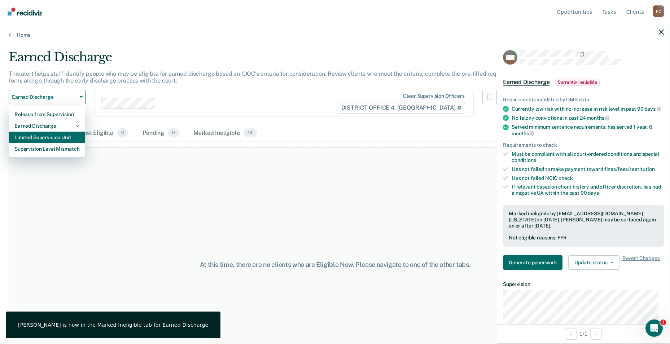
click at [61, 135] on div "Limited Supervision Unit" at bounding box center [46, 138] width 65 height 12
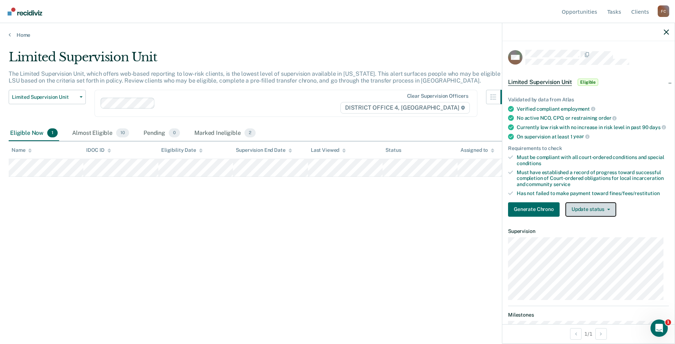
click at [610, 217] on button "Update status" at bounding box center [590, 209] width 51 height 14
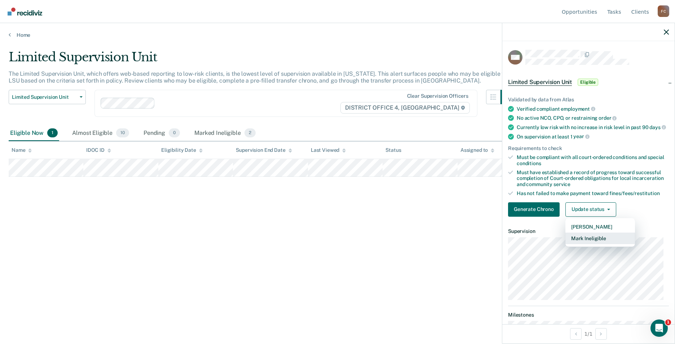
click at [596, 244] on button "Mark Ineligible" at bounding box center [600, 239] width 70 height 12
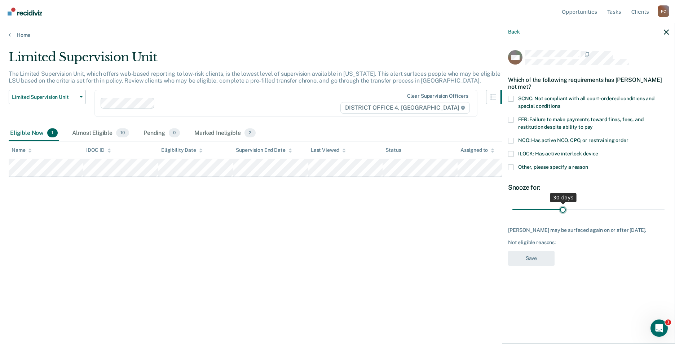
click at [562, 210] on input "range" at bounding box center [588, 209] width 152 height 13
drag, startPoint x: 563, startPoint y: 209, endPoint x: 612, endPoint y: 215, distance: 49.7
type input "60"
click at [612, 215] on input "range" at bounding box center [588, 209] width 152 height 13
click at [512, 120] on span at bounding box center [511, 120] width 6 height 6
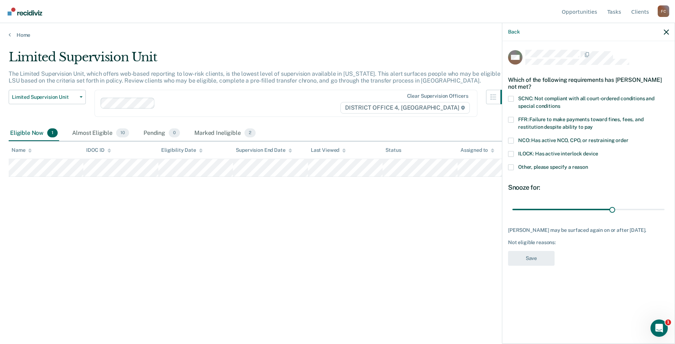
click at [593, 124] on input "FFR: Failure to make payments toward fines, fees, and restitution despite abili…" at bounding box center [593, 124] width 0 height 0
click at [553, 262] on button "Save" at bounding box center [531, 258] width 47 height 15
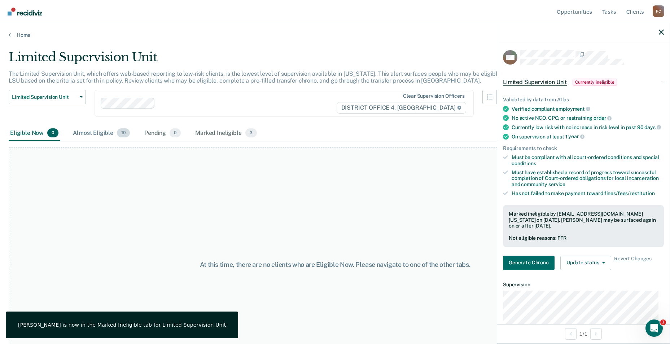
click at [108, 132] on div "Almost Eligible 10" at bounding box center [101, 133] width 60 height 16
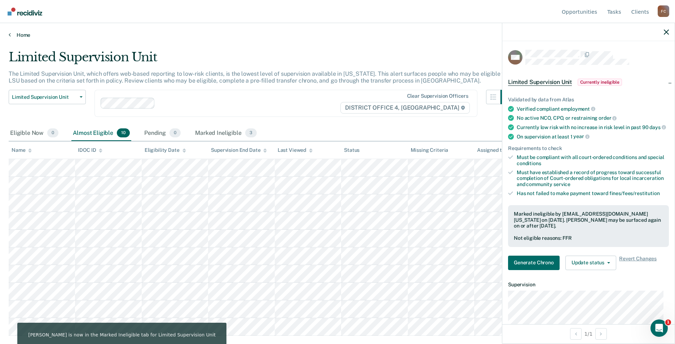
click at [17, 34] on link "Home" at bounding box center [338, 35] width 658 height 6
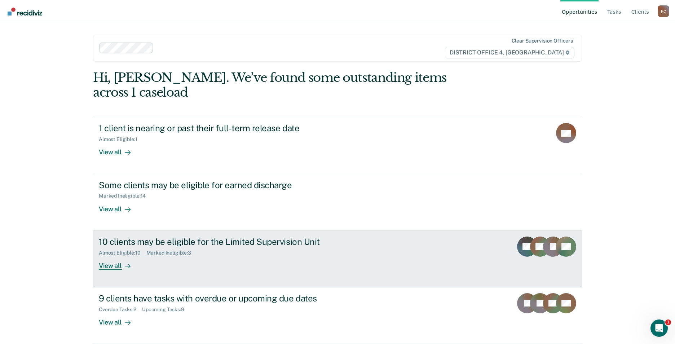
click at [176, 237] on div "10 clients may be eligible for the Limited Supervision Unit" at bounding box center [225, 242] width 253 height 10
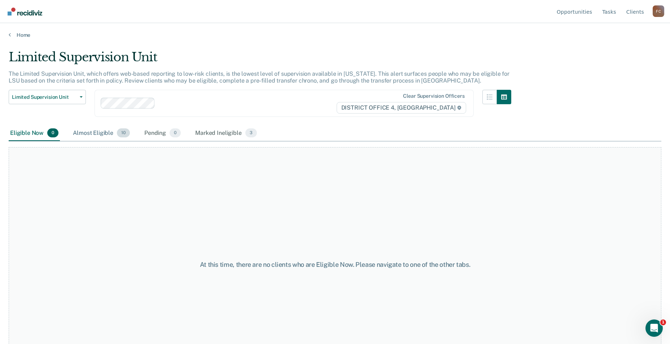
click at [96, 131] on div "Almost Eligible 10" at bounding box center [101, 133] width 60 height 16
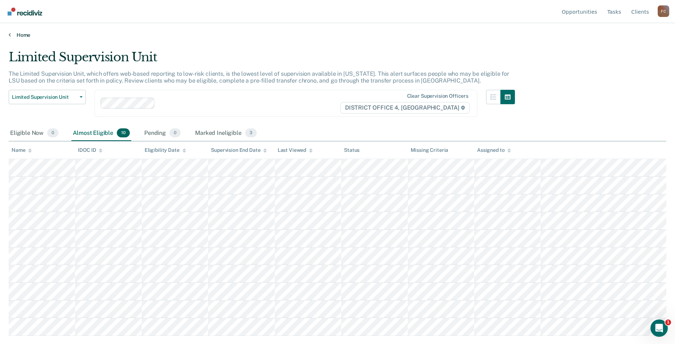
click at [28, 33] on link "Home" at bounding box center [338, 35] width 658 height 6
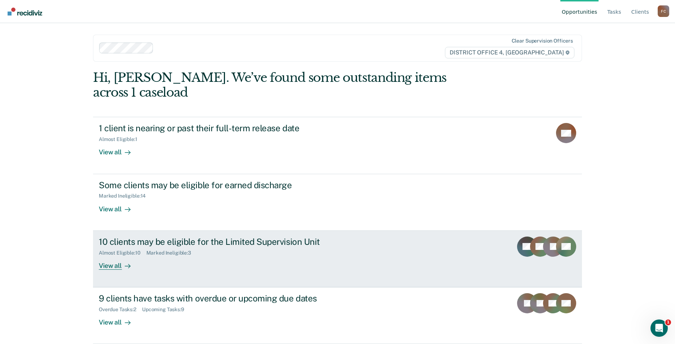
click at [191, 237] on div "10 clients may be eligible for the Limited Supervision Unit" at bounding box center [225, 242] width 253 height 10
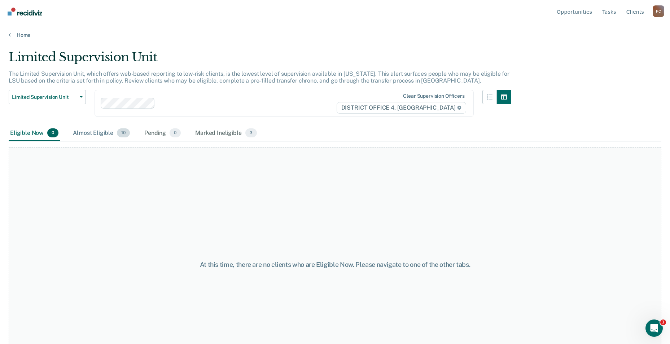
click at [95, 131] on div "Almost Eligible 10" at bounding box center [101, 133] width 60 height 16
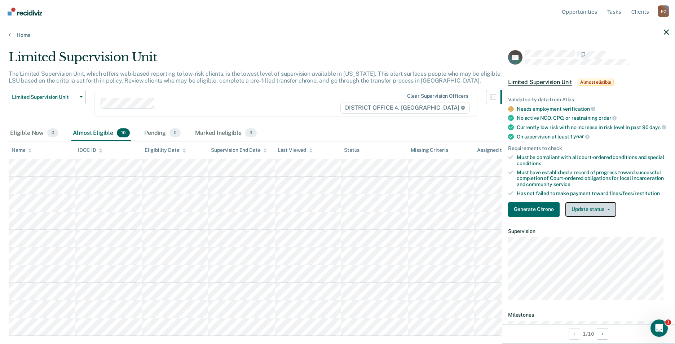
click at [607, 217] on button "Update status" at bounding box center [590, 209] width 51 height 14
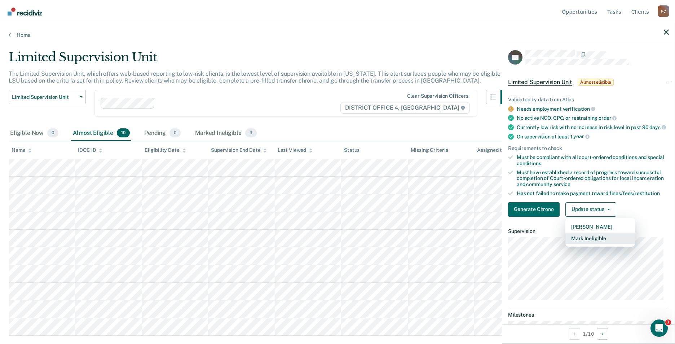
click at [602, 243] on button "Mark Ineligible" at bounding box center [600, 239] width 70 height 12
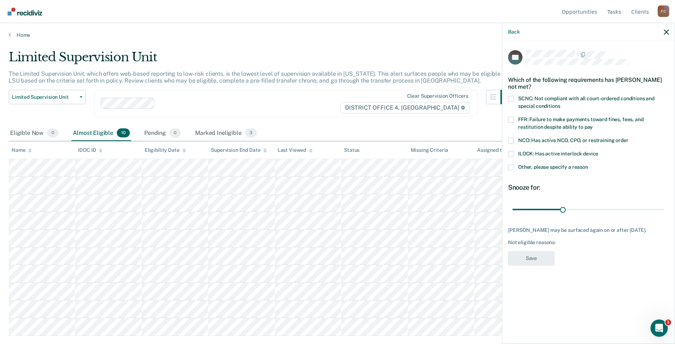
click at [512, 119] on span at bounding box center [511, 120] width 6 height 6
click at [593, 124] on input "FFR: Failure to make payments toward fines, fees, and restitution despite abili…" at bounding box center [593, 124] width 0 height 0
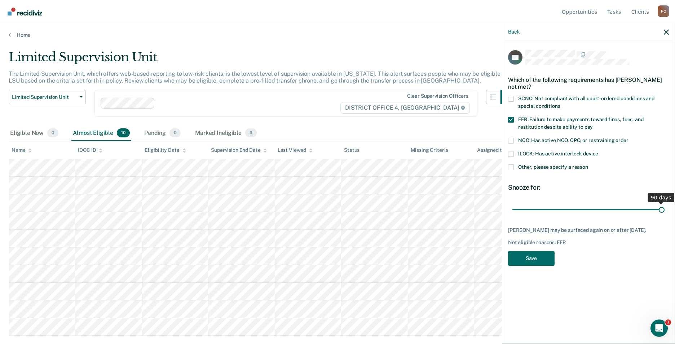
drag, startPoint x: 563, startPoint y: 209, endPoint x: 662, endPoint y: 202, distance: 99.1
type input "90"
click at [665, 203] on input "range" at bounding box center [588, 209] width 152 height 13
click at [530, 259] on button "Save" at bounding box center [531, 258] width 47 height 15
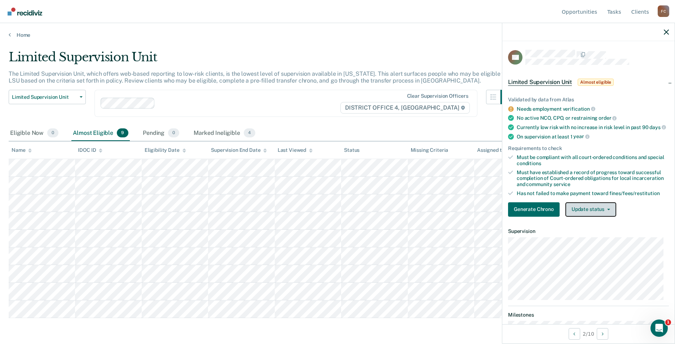
click at [609, 215] on button "Update status" at bounding box center [590, 209] width 51 height 14
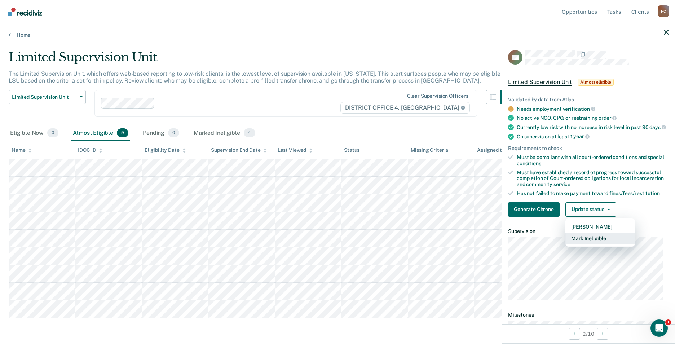
click at [597, 244] on button "Mark Ineligible" at bounding box center [600, 239] width 70 height 12
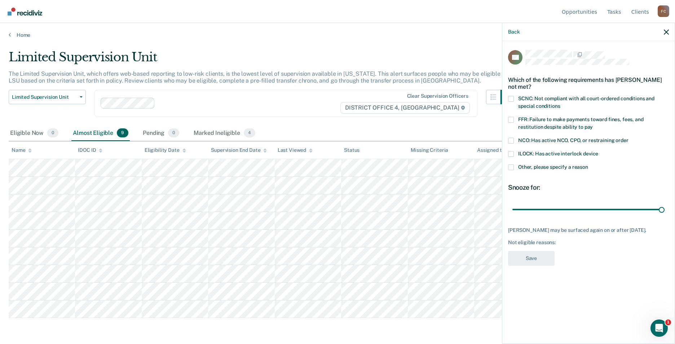
drag, startPoint x: 562, startPoint y: 210, endPoint x: 609, endPoint y: 164, distance: 65.3
type input "90"
click at [665, 203] on input "range" at bounding box center [588, 209] width 152 height 13
click at [514, 120] on label "FFR: Failure to make payments toward fines, fees, and restitution despite abili…" at bounding box center [588, 124] width 161 height 15
click at [593, 124] on input "FFR: Failure to make payments toward fines, fees, and restitution despite abili…" at bounding box center [593, 124] width 0 height 0
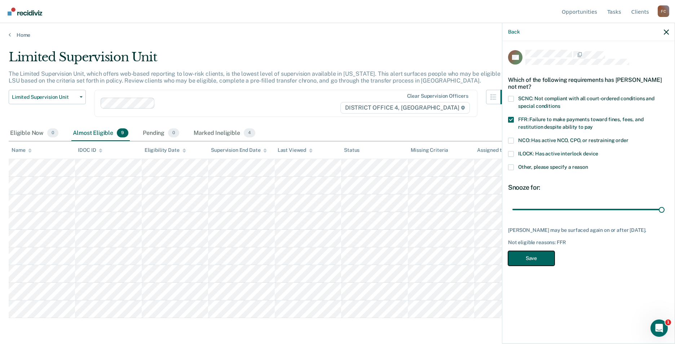
click at [535, 261] on button "Save" at bounding box center [531, 258] width 47 height 15
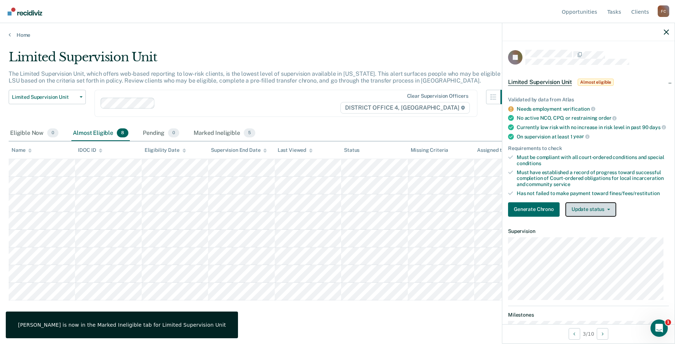
click at [601, 212] on button "Update status" at bounding box center [590, 209] width 51 height 14
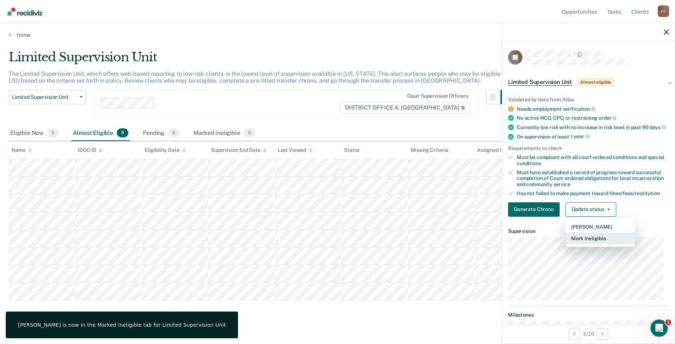
click at [599, 244] on button "Mark Ineligible" at bounding box center [600, 239] width 70 height 12
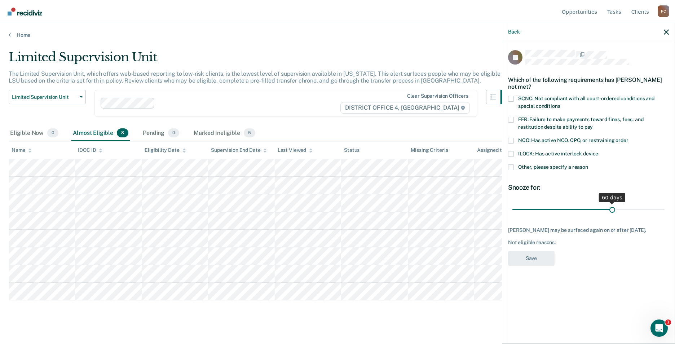
drag, startPoint x: 562, startPoint y: 208, endPoint x: 612, endPoint y: 206, distance: 49.4
type input "60"
click at [612, 206] on input "range" at bounding box center [588, 209] width 152 height 13
click at [511, 98] on span at bounding box center [511, 99] width 6 height 6
click at [560, 103] on input "SCNC: Not compliant with all court-ordered conditions and special conditions" at bounding box center [560, 103] width 0 height 0
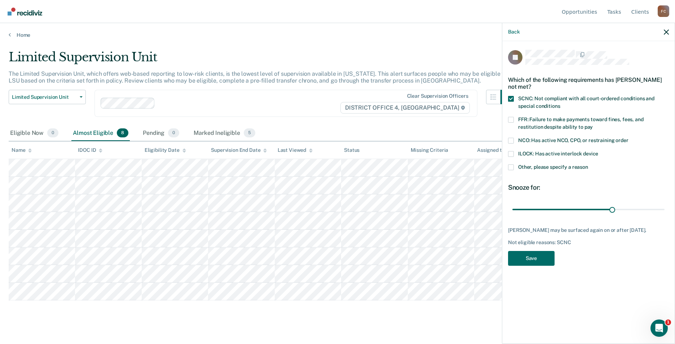
click at [511, 166] on span at bounding box center [511, 167] width 6 height 6
click at [588, 164] on input "Other, please specify a reason" at bounding box center [588, 164] width 0 height 0
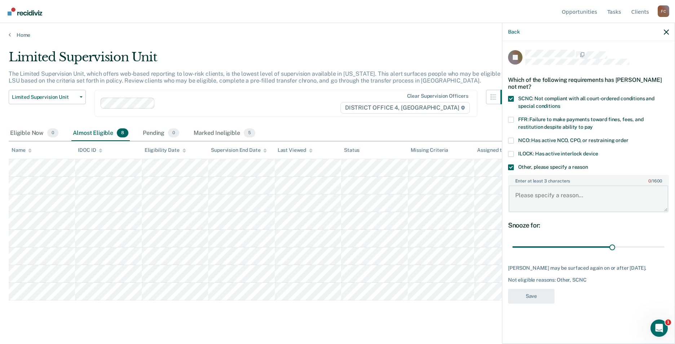
click at [538, 195] on textarea "Enter at least 3 characters 0 / 1600" at bounding box center [588, 198] width 159 height 27
type textarea "Has to complete community service hours"
click at [538, 304] on button "Save" at bounding box center [531, 296] width 47 height 15
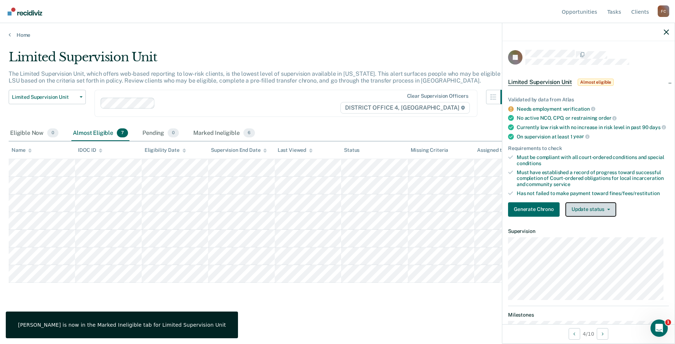
click at [608, 213] on button "Update status" at bounding box center [590, 209] width 51 height 14
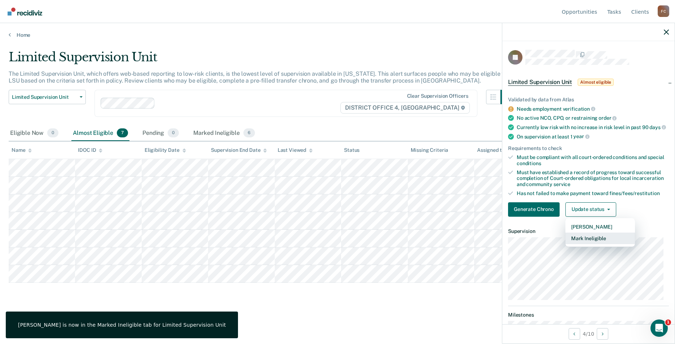
click at [597, 238] on button "Mark Ineligible" at bounding box center [600, 239] width 70 height 12
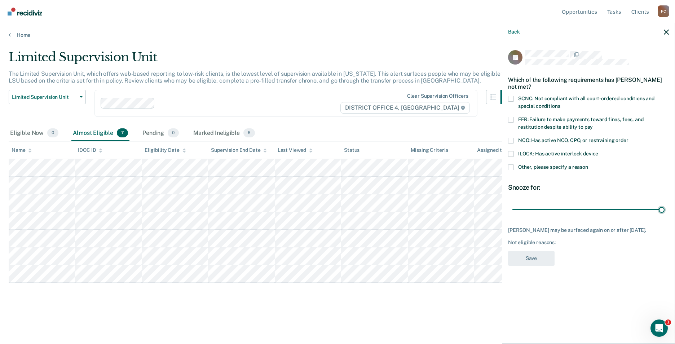
drag, startPoint x: 564, startPoint y: 209, endPoint x: 659, endPoint y: 149, distance: 112.6
type input "90"
click at [665, 203] on input "range" at bounding box center [588, 209] width 152 height 13
click at [512, 168] on span at bounding box center [511, 167] width 6 height 6
click at [588, 164] on input "Other, please specify a reason" at bounding box center [588, 164] width 0 height 0
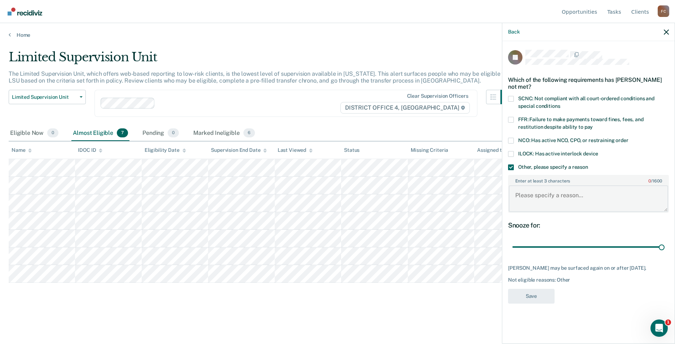
click at [529, 209] on textarea "Enter at least 3 characters 0 / 1600" at bounding box center [588, 198] width 159 height 27
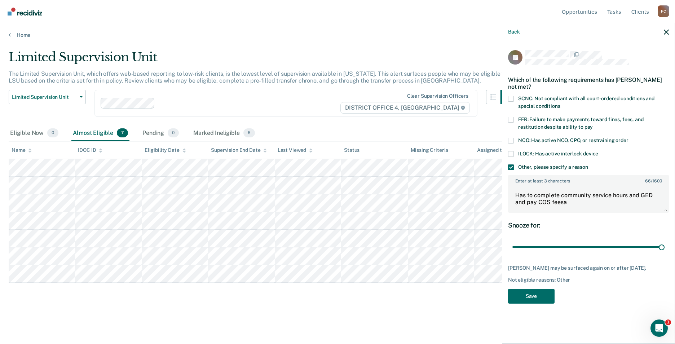
click at [509, 118] on span at bounding box center [511, 120] width 6 height 6
click at [593, 124] on input "FFR: Failure to make payments toward fines, fees, and restitution despite abili…" at bounding box center [593, 124] width 0 height 0
type textarea "Has to complete community service hours and GED and pay COS fees"
click at [531, 292] on button "Save" at bounding box center [531, 296] width 47 height 15
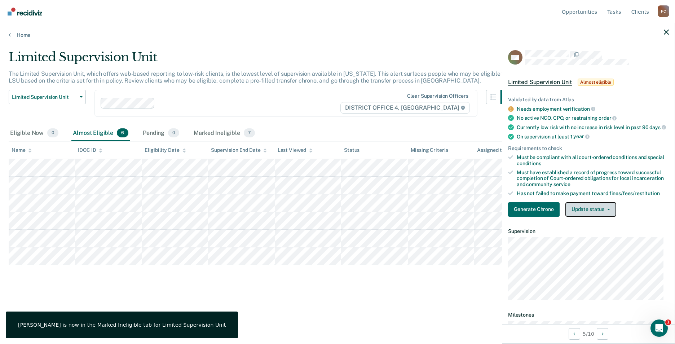
click at [605, 216] on button "Update status" at bounding box center [590, 209] width 51 height 14
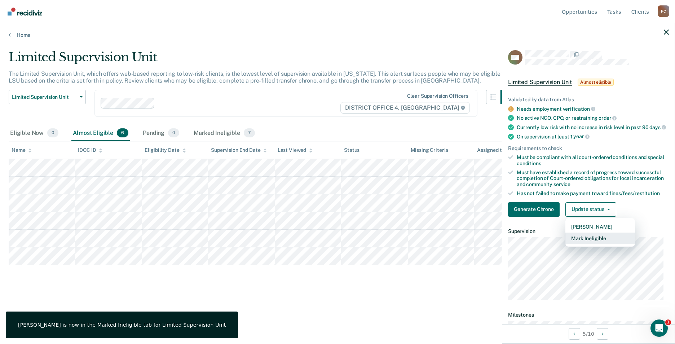
click at [601, 244] on button "Mark Ineligible" at bounding box center [600, 239] width 70 height 12
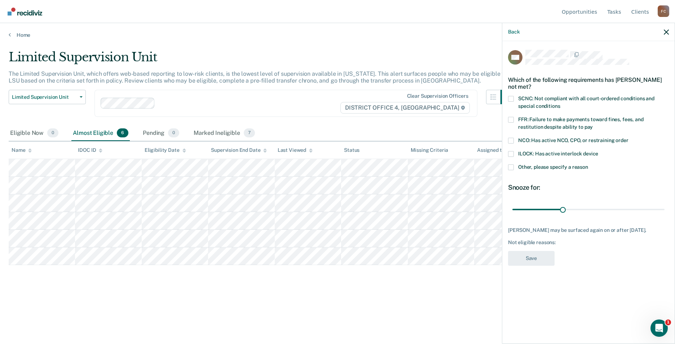
click at [508, 141] on span at bounding box center [511, 141] width 6 height 6
click at [628, 138] on input "NCO: Has active NCO, CPO, or restraining order" at bounding box center [628, 138] width 0 height 0
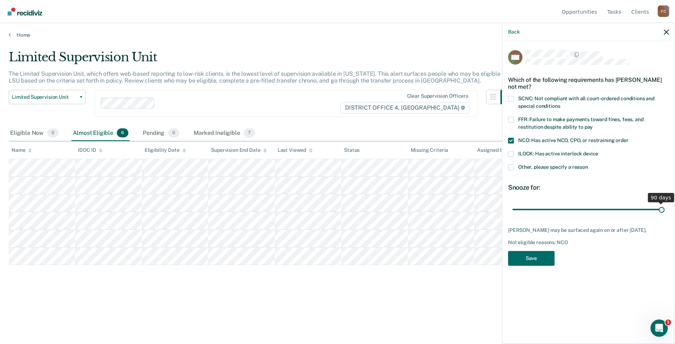
drag, startPoint x: 565, startPoint y: 208, endPoint x: 679, endPoint y: 208, distance: 114.3
type input "90"
click at [665, 208] on input "range" at bounding box center [588, 209] width 152 height 13
click at [514, 265] on div "WP Which of the following requirements has [PERSON_NAME] not met? SCNC: Not com…" at bounding box center [588, 160] width 161 height 220
click at [520, 258] on button "Save" at bounding box center [531, 258] width 47 height 15
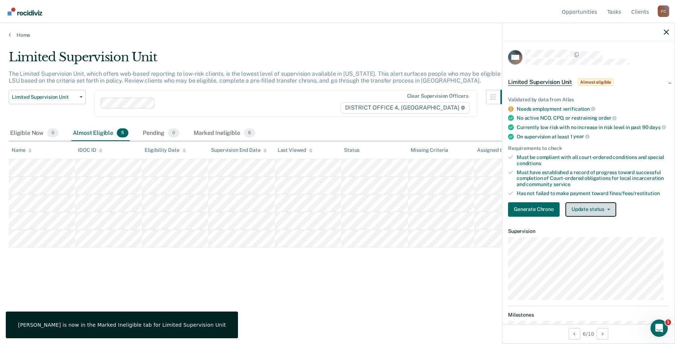
click at [606, 216] on button "Update status" at bounding box center [590, 209] width 51 height 14
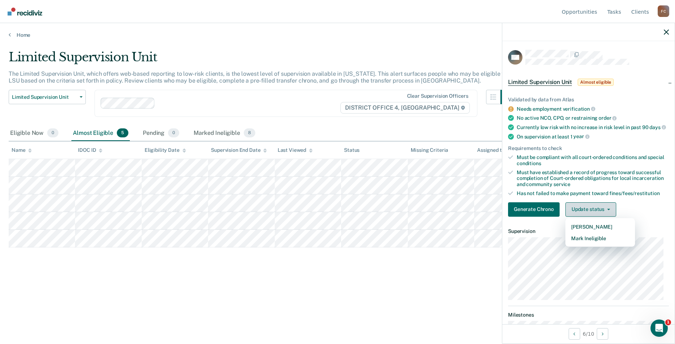
click at [608, 210] on icon "button" at bounding box center [608, 209] width 3 height 1
drag, startPoint x: 607, startPoint y: 213, endPoint x: 605, endPoint y: 239, distance: 25.3
click at [607, 214] on button "Update status" at bounding box center [590, 209] width 51 height 14
click at [600, 244] on button "Mark Ineligible" at bounding box center [600, 239] width 70 height 12
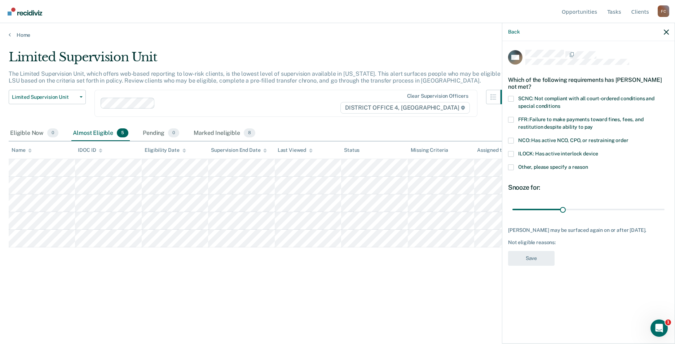
click at [509, 98] on span at bounding box center [511, 99] width 6 height 6
click at [560, 103] on input "SCNC: Not compliant with all court-ordered conditions and special conditions" at bounding box center [560, 103] width 0 height 0
click at [511, 164] on span at bounding box center [511, 167] width 6 height 6
click at [588, 164] on input "Other, please specify a reason" at bounding box center [588, 164] width 0 height 0
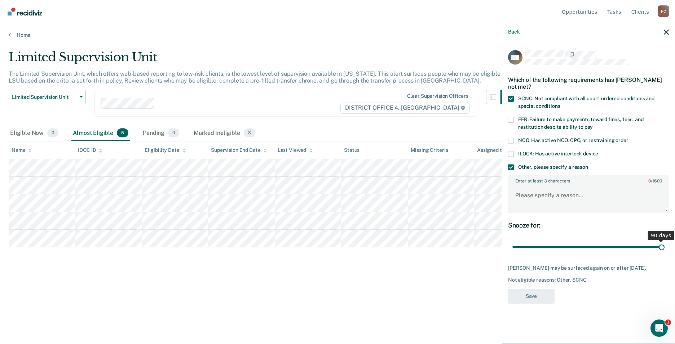
drag, startPoint x: 565, startPoint y: 246, endPoint x: 685, endPoint y: 230, distance: 121.1
type input "90"
click at [665, 241] on input "range" at bounding box center [588, 247] width 152 height 13
click at [559, 198] on textarea "Enter at least 3 characters 0 / 1600" at bounding box center [588, 198] width 159 height 27
click at [569, 194] on textarea "Recent THC use" at bounding box center [588, 198] width 159 height 27
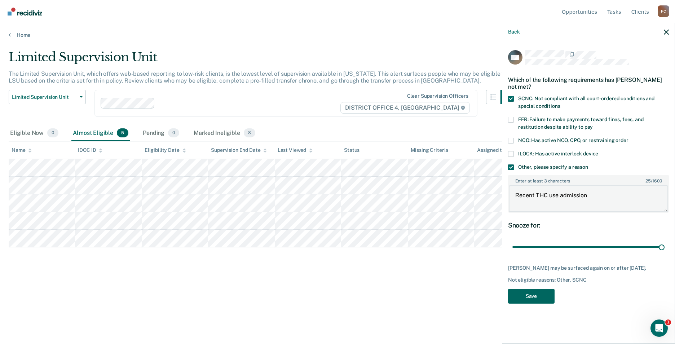
type textarea "Recent THC use admission"
click at [533, 296] on button "Save" at bounding box center [531, 296] width 47 height 15
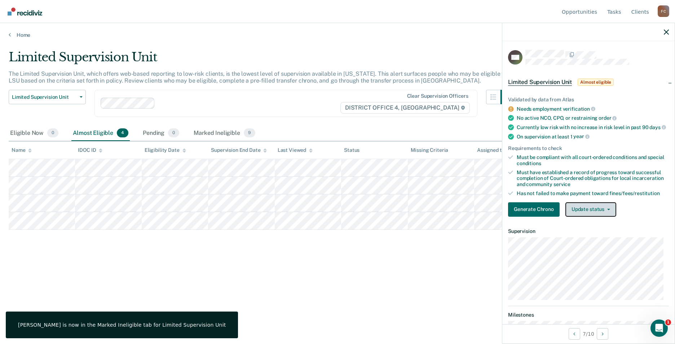
drag, startPoint x: 601, startPoint y: 212, endPoint x: 606, endPoint y: 235, distance: 23.6
click at [602, 215] on button "Update status" at bounding box center [590, 209] width 51 height 14
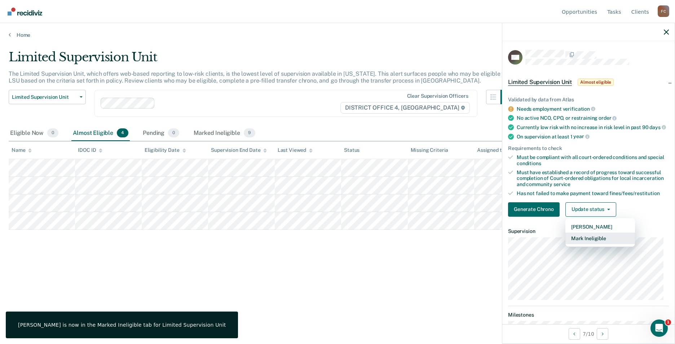
click at [599, 243] on button "Mark Ineligible" at bounding box center [600, 239] width 70 height 12
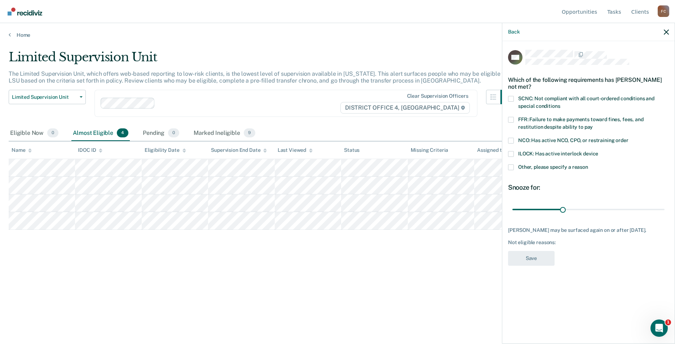
click at [511, 166] on span at bounding box center [511, 167] width 6 height 6
click at [588, 164] on input "Other, please specify a reason" at bounding box center [588, 164] width 0 height 0
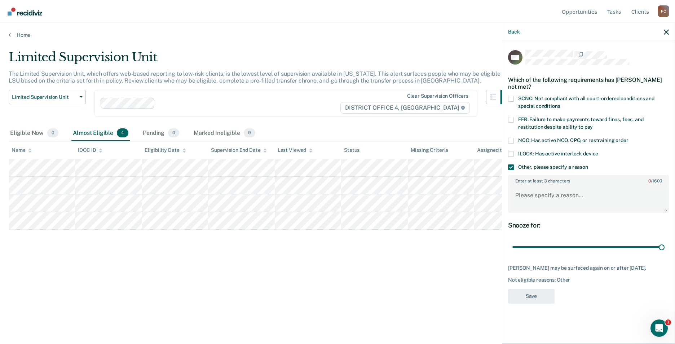
drag, startPoint x: 562, startPoint y: 247, endPoint x: 520, endPoint y: 202, distance: 62.2
type input "90"
click at [665, 249] on input "range" at bounding box center [588, 247] width 152 height 13
click at [502, 186] on body "Looks like you’re using Internet Explorer 11. For faster loading and a better e…" at bounding box center [337, 172] width 675 height 344
drag, startPoint x: 502, startPoint y: 186, endPoint x: 534, endPoint y: 195, distance: 33.2
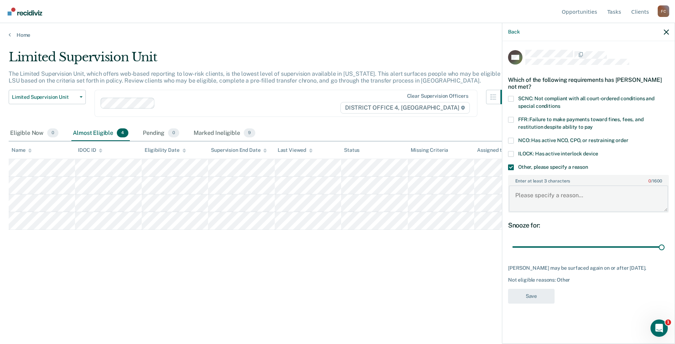
click at [534, 195] on textarea "Enter at least 3 characters 0 / 1600" at bounding box center [588, 198] width 159 height 27
type textarea "Needs to establish long term housing"
click at [531, 292] on button "Save" at bounding box center [531, 296] width 47 height 15
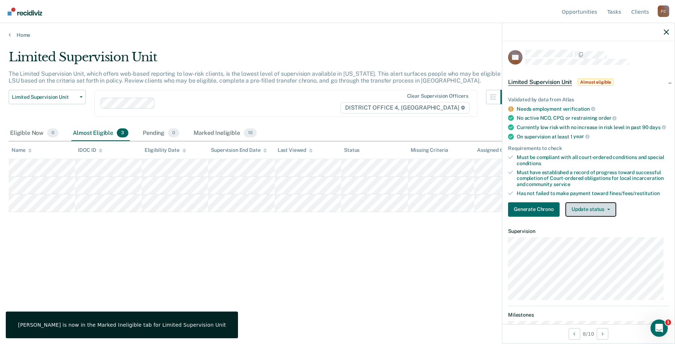
click at [603, 216] on button "Update status" at bounding box center [590, 209] width 51 height 14
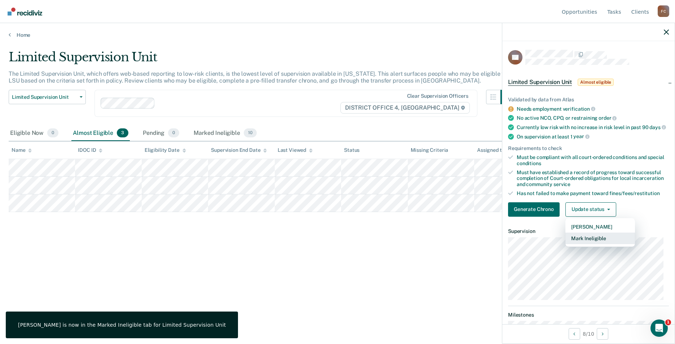
click at [597, 244] on button "Mark Ineligible" at bounding box center [600, 239] width 70 height 12
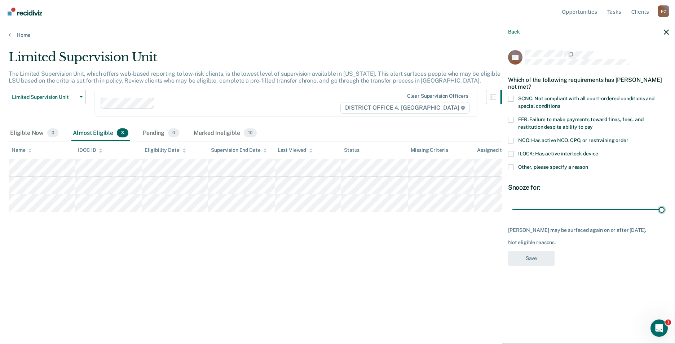
drag, startPoint x: 561, startPoint y: 209, endPoint x: 568, endPoint y: 134, distance: 75.0
type input "90"
click at [665, 203] on input "range" at bounding box center [588, 209] width 152 height 13
click at [513, 119] on span at bounding box center [511, 120] width 6 height 6
click at [593, 124] on input "FFR: Failure to make payments toward fines, fees, and restitution despite abili…" at bounding box center [593, 124] width 0 height 0
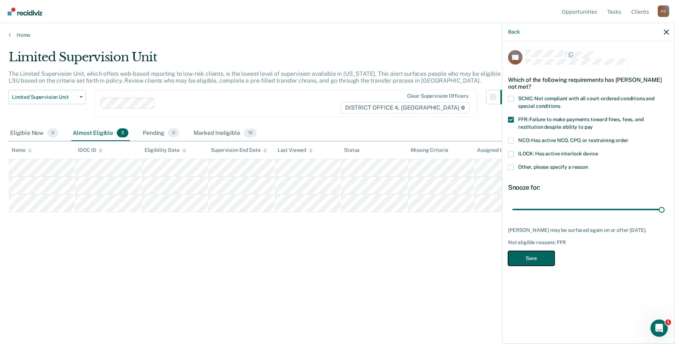
click at [526, 256] on button "Save" at bounding box center [531, 258] width 47 height 15
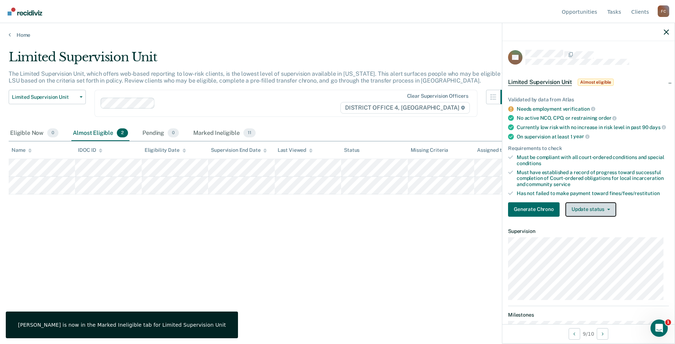
drag, startPoint x: 593, startPoint y: 213, endPoint x: 607, endPoint y: 237, distance: 27.5
click at [593, 213] on button "Update status" at bounding box center [590, 209] width 51 height 14
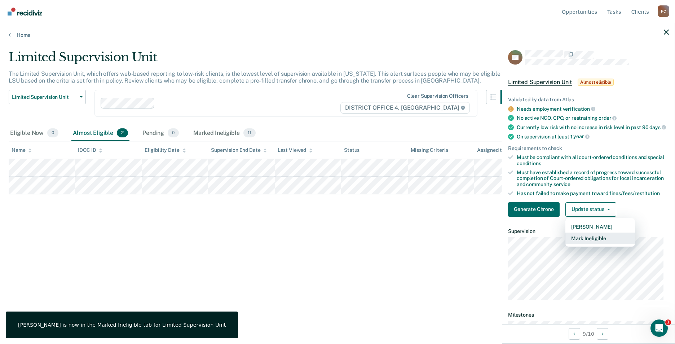
click at [603, 244] on button "Mark Ineligible" at bounding box center [600, 239] width 70 height 12
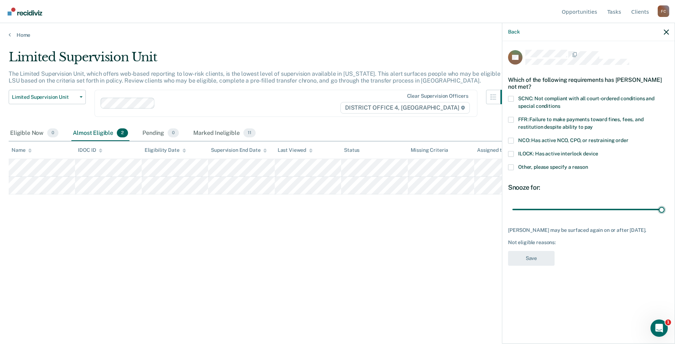
drag, startPoint x: 562, startPoint y: 210, endPoint x: 561, endPoint y: 123, distance: 86.9
type input "90"
click at [665, 203] on input "range" at bounding box center [588, 209] width 152 height 13
click at [510, 168] on span at bounding box center [511, 167] width 6 height 6
click at [588, 164] on input "Other, please specify a reason" at bounding box center [588, 164] width 0 height 0
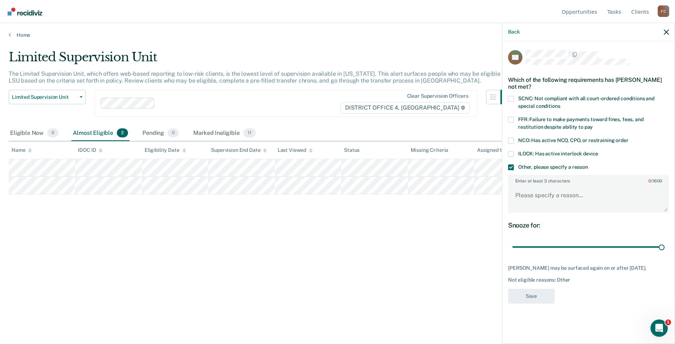
click at [512, 100] on span at bounding box center [511, 99] width 6 height 6
click at [560, 103] on input "SCNC: Not compliant with all court-ordered conditions and special conditions" at bounding box center [560, 103] width 0 height 0
click at [539, 192] on textarea "Enter at least 3 characters 0 / 1600" at bounding box center [588, 198] width 159 height 27
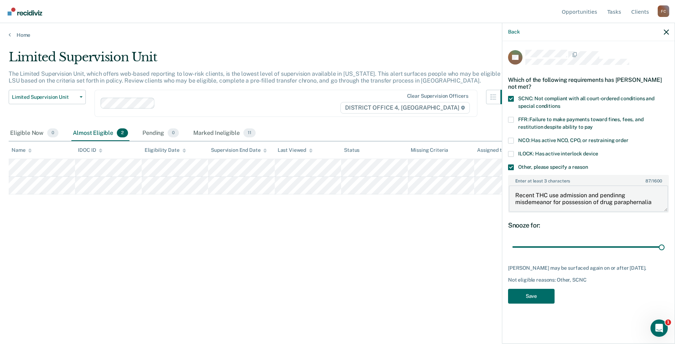
click at [607, 194] on textarea "Recent THC use admission and pendinng misdemeanor for possession of drug paraph…" at bounding box center [588, 198] width 159 height 27
click at [620, 202] on textarea "Recent THC use admission and pending misdemeanor for possession of drug paraphe…" at bounding box center [588, 198] width 159 height 27
click at [622, 194] on textarea "Recent THC use admission and pending misdemeanor for possession of drug paraphe…" at bounding box center [588, 198] width 159 height 27
click at [552, 200] on textarea "Recent THC use admission and pending new misdemeanor for possession of drug par…" at bounding box center [588, 198] width 159 height 27
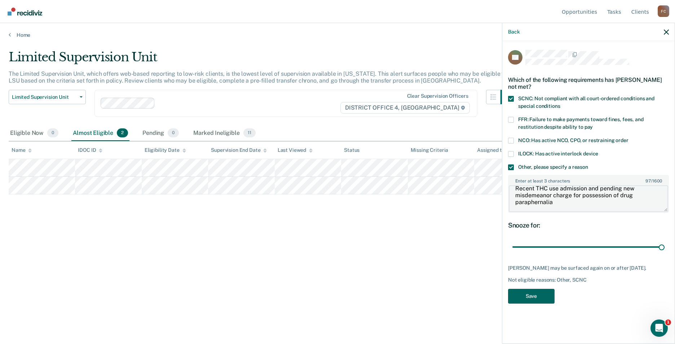
type textarea "Recent THC use admission and pending new misdemeanor charge for possession of d…"
click at [528, 297] on button "Save" at bounding box center [531, 296] width 47 height 15
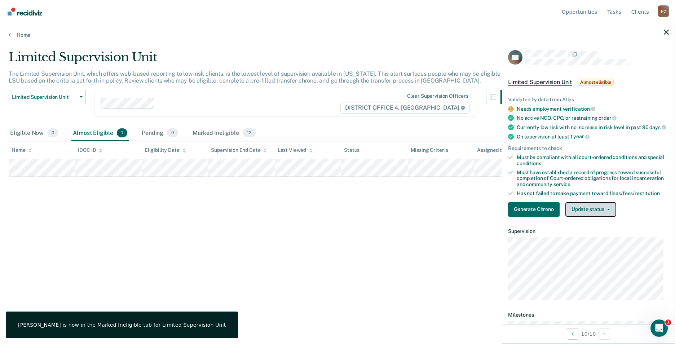
click at [601, 214] on button "Update status" at bounding box center [590, 209] width 51 height 14
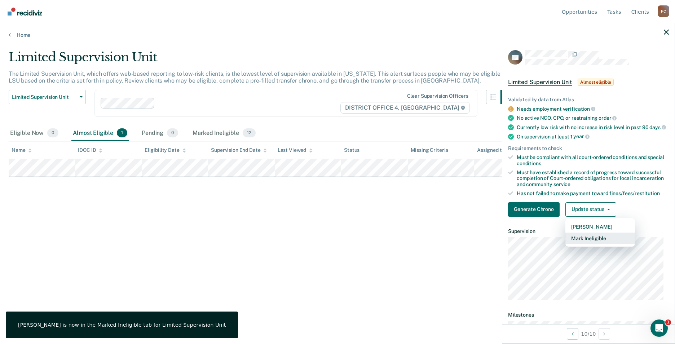
click at [612, 242] on button "Mark Ineligible" at bounding box center [600, 239] width 70 height 12
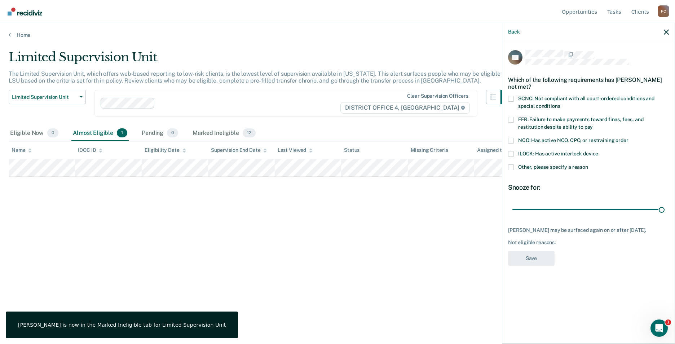
drag, startPoint x: 561, startPoint y: 207, endPoint x: 671, endPoint y: 206, distance: 110.3
type input "90"
click at [665, 207] on input "range" at bounding box center [588, 209] width 152 height 13
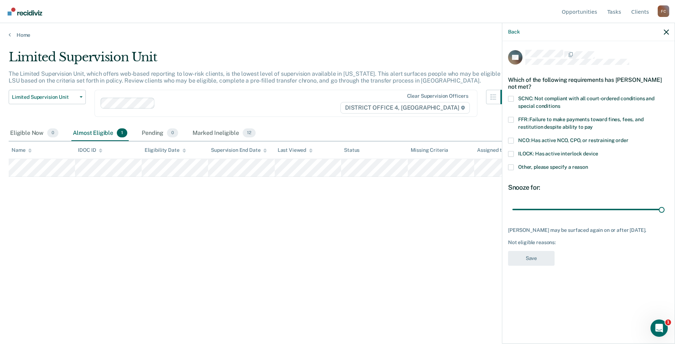
click at [511, 168] on span at bounding box center [511, 167] width 6 height 6
click at [588, 164] on input "Other, please specify a reason" at bounding box center [588, 164] width 0 height 0
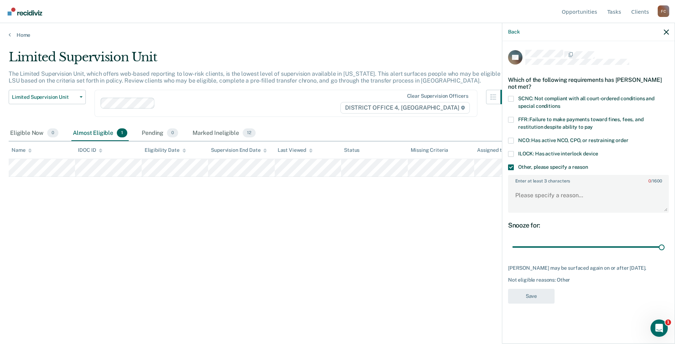
click at [510, 96] on span at bounding box center [511, 99] width 6 height 6
click at [560, 103] on input "SCNC: Not compliant with all court-ordered conditions and special conditions" at bounding box center [560, 103] width 0 height 0
click at [532, 194] on textarea "Enter at least 3 characters 0 / 1600" at bounding box center [588, 198] width 159 height 27
type textarea "P"
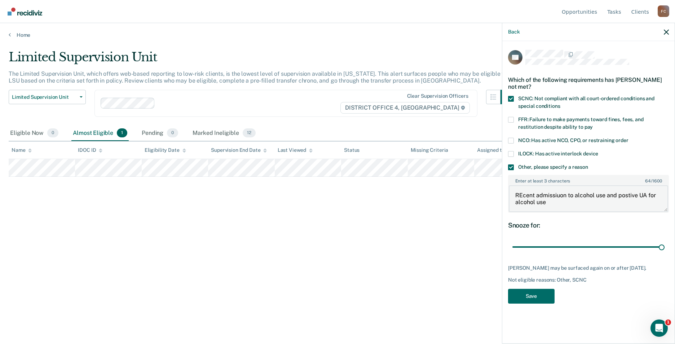
drag, startPoint x: 520, startPoint y: 193, endPoint x: 524, endPoint y: 194, distance: 3.8
click at [521, 193] on textarea "REcent admissiuon to alcohol use and postive UA for alcohol use" at bounding box center [588, 198] width 159 height 27
type textarea "Recent admission to alcohol use and positive UA for alcohol use"
click at [541, 297] on button "Save" at bounding box center [531, 296] width 47 height 15
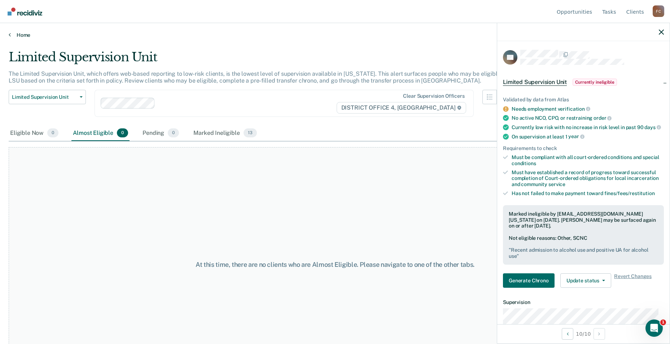
click at [22, 33] on link "Home" at bounding box center [335, 35] width 652 height 6
